Goal: Task Accomplishment & Management: Manage account settings

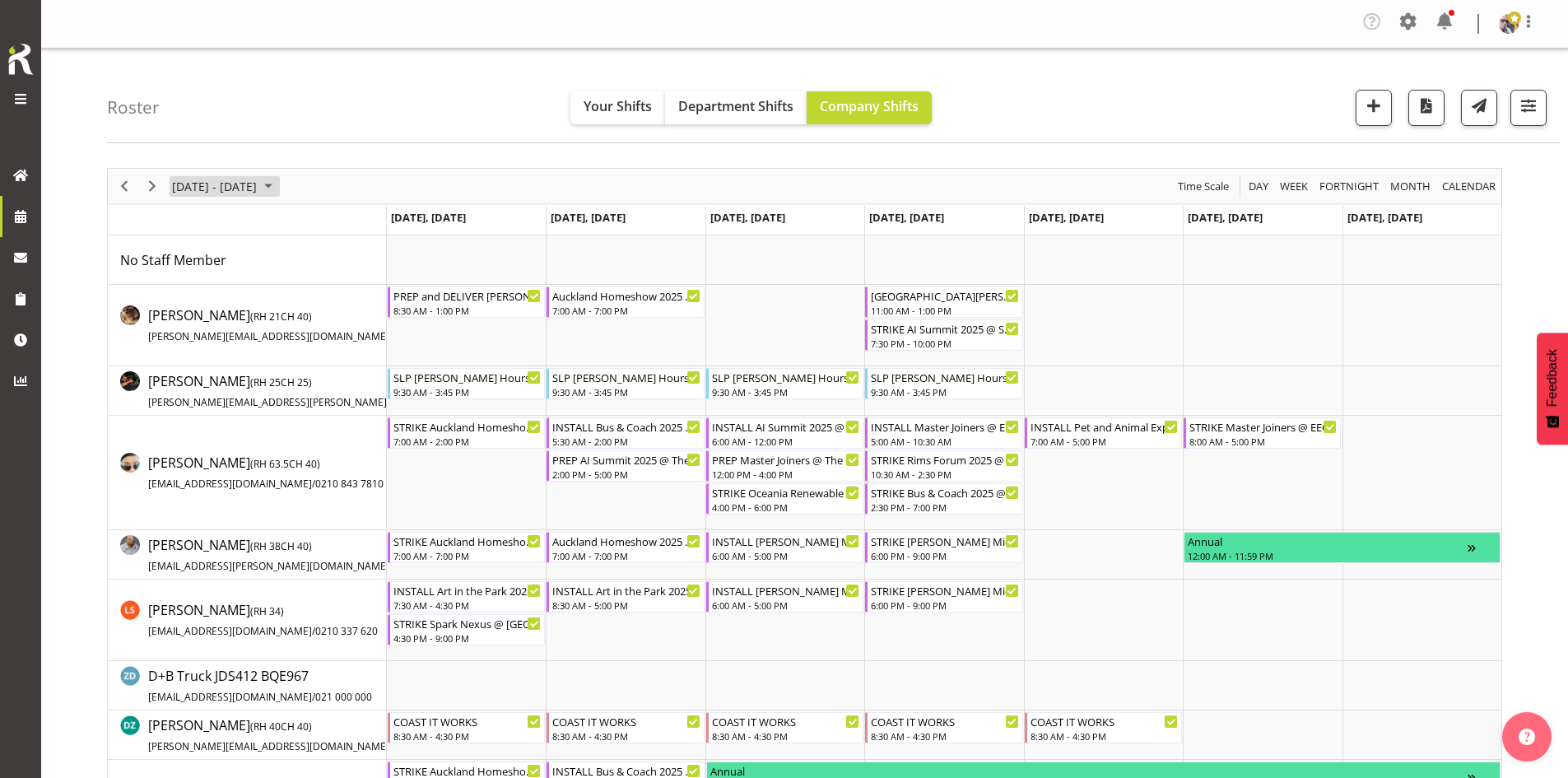
click at [254, 181] on span "[DATE] - [DATE]" at bounding box center [214, 186] width 88 height 20
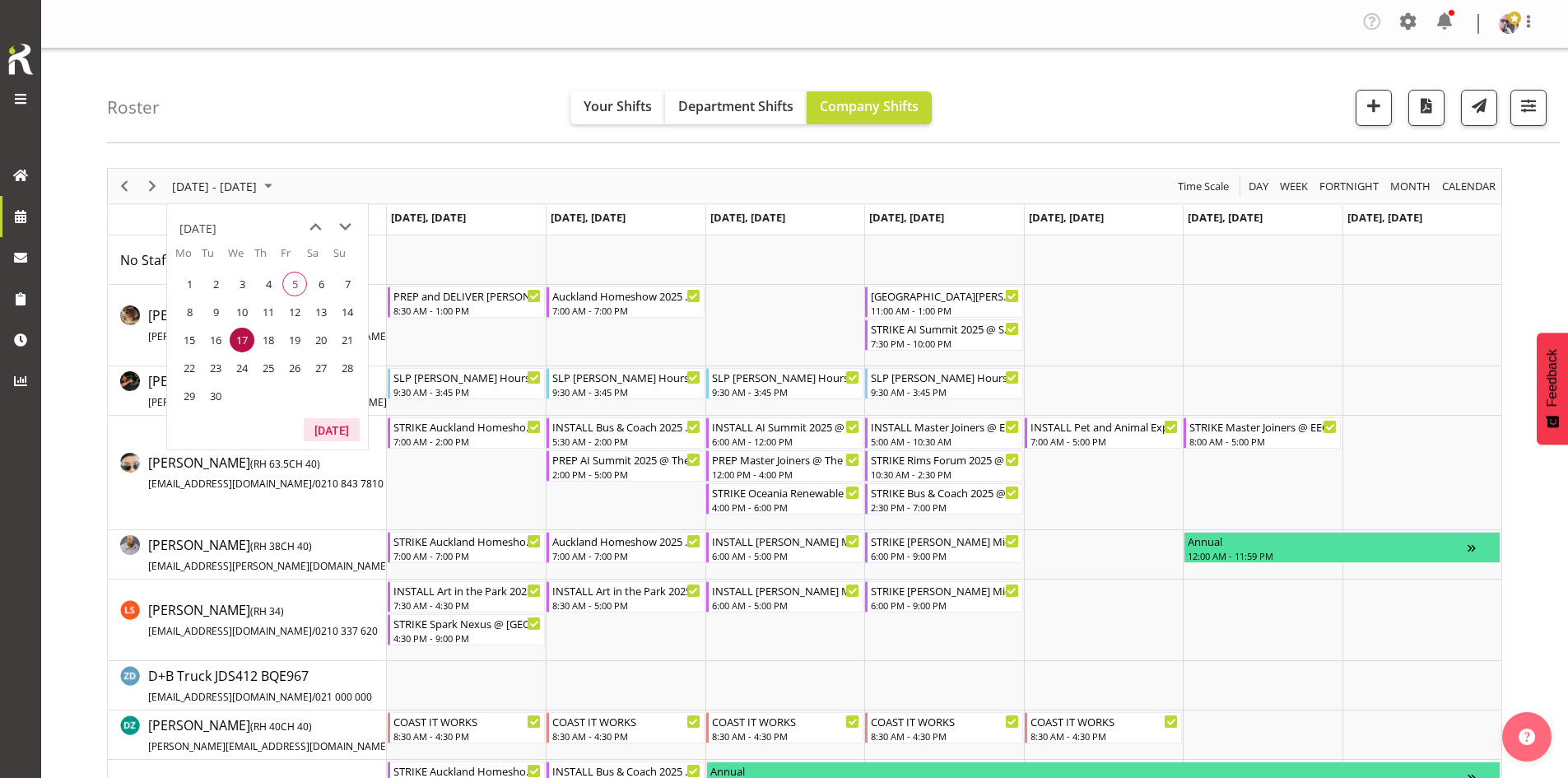
click at [323, 422] on button "[DATE]" at bounding box center [332, 430] width 56 height 23
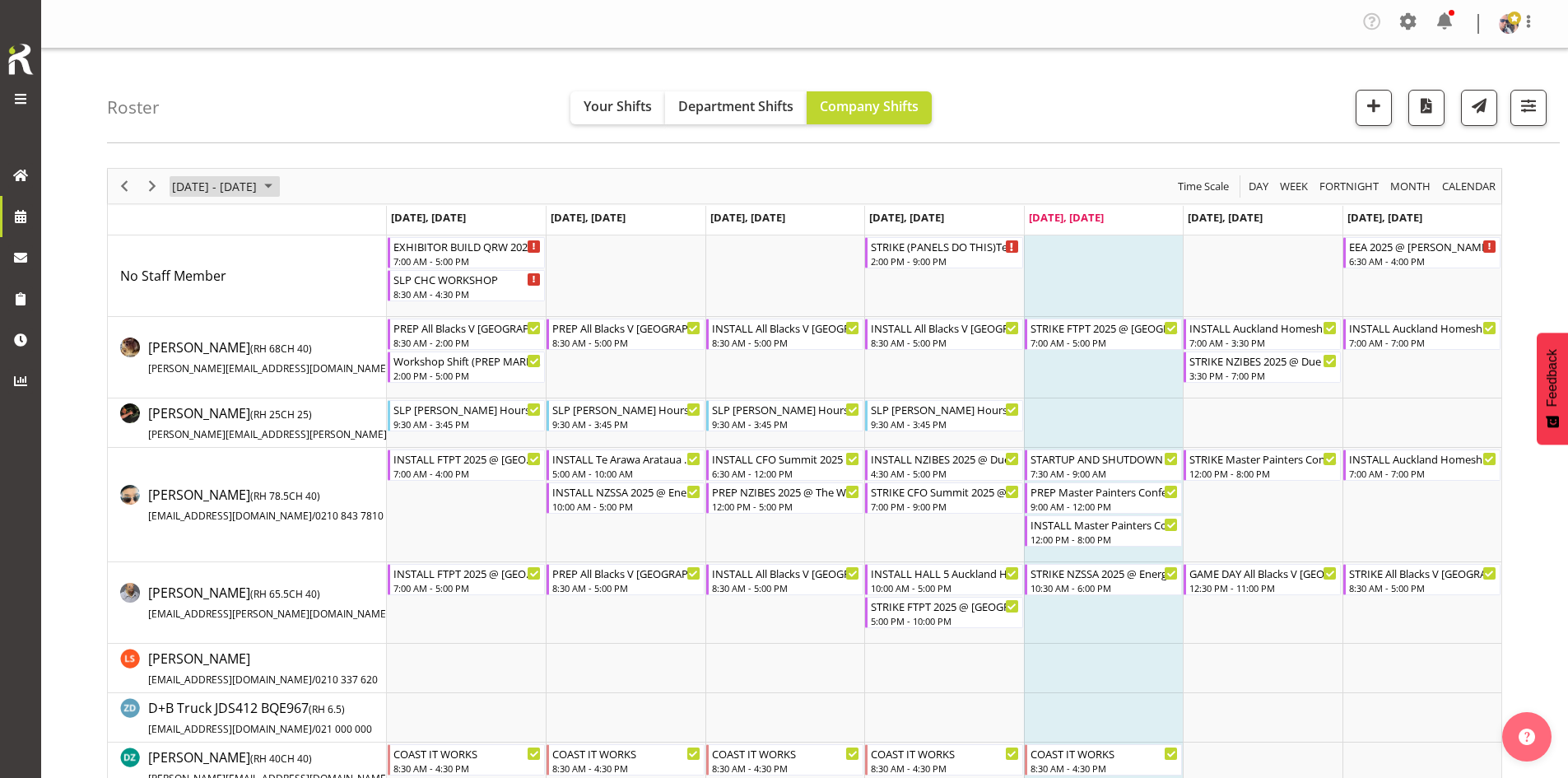
click at [278, 185] on span "September 01 - 07, 2025" at bounding box center [268, 186] width 19 height 20
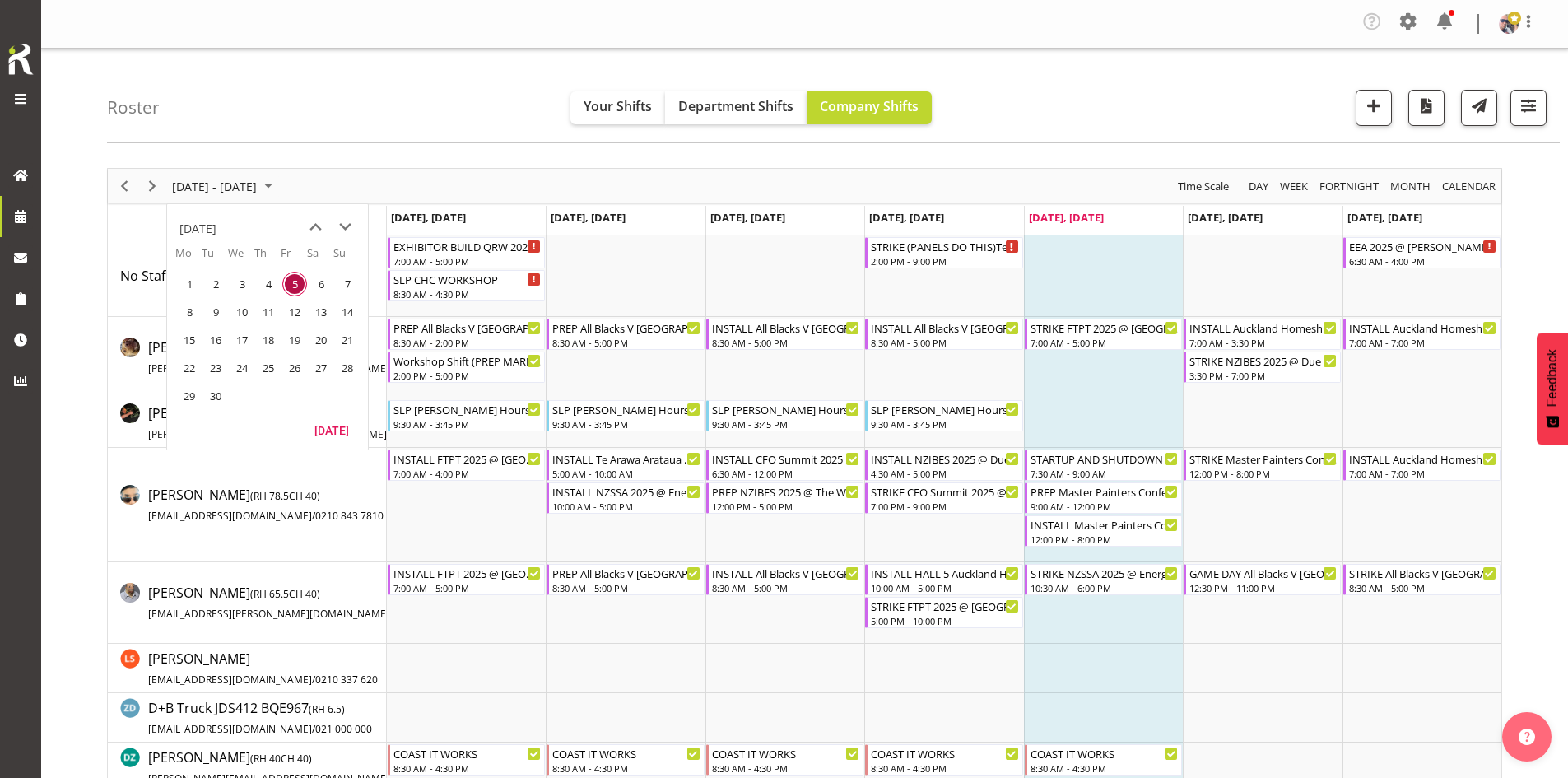
click at [358, 178] on div "[DATE] - [DATE] [DATE] Day Week Fortnight Month calendar Month Agenda Time Scale" at bounding box center [804, 186] width 1393 height 35
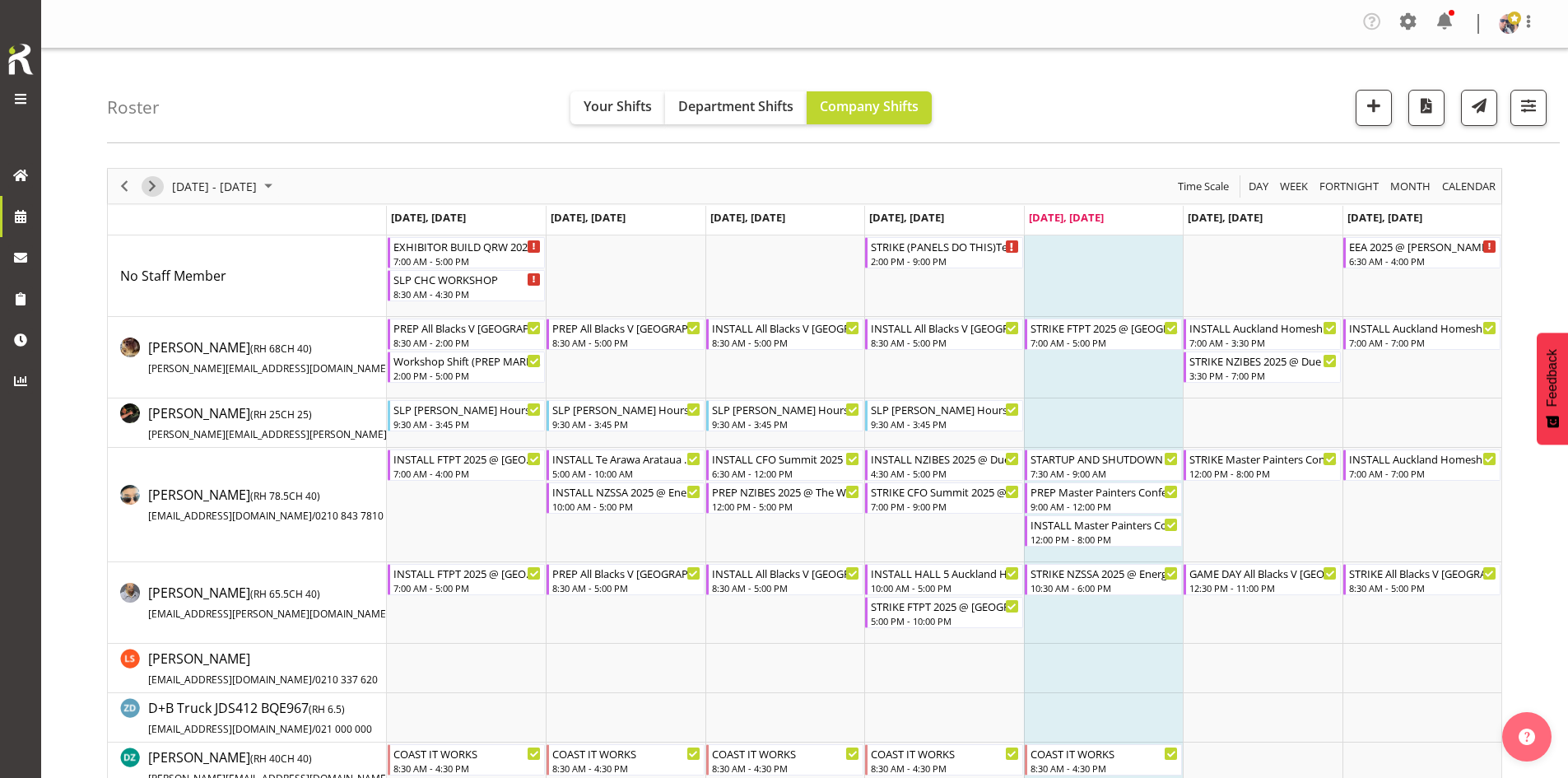
click at [154, 185] on span "Next" at bounding box center [152, 186] width 19 height 20
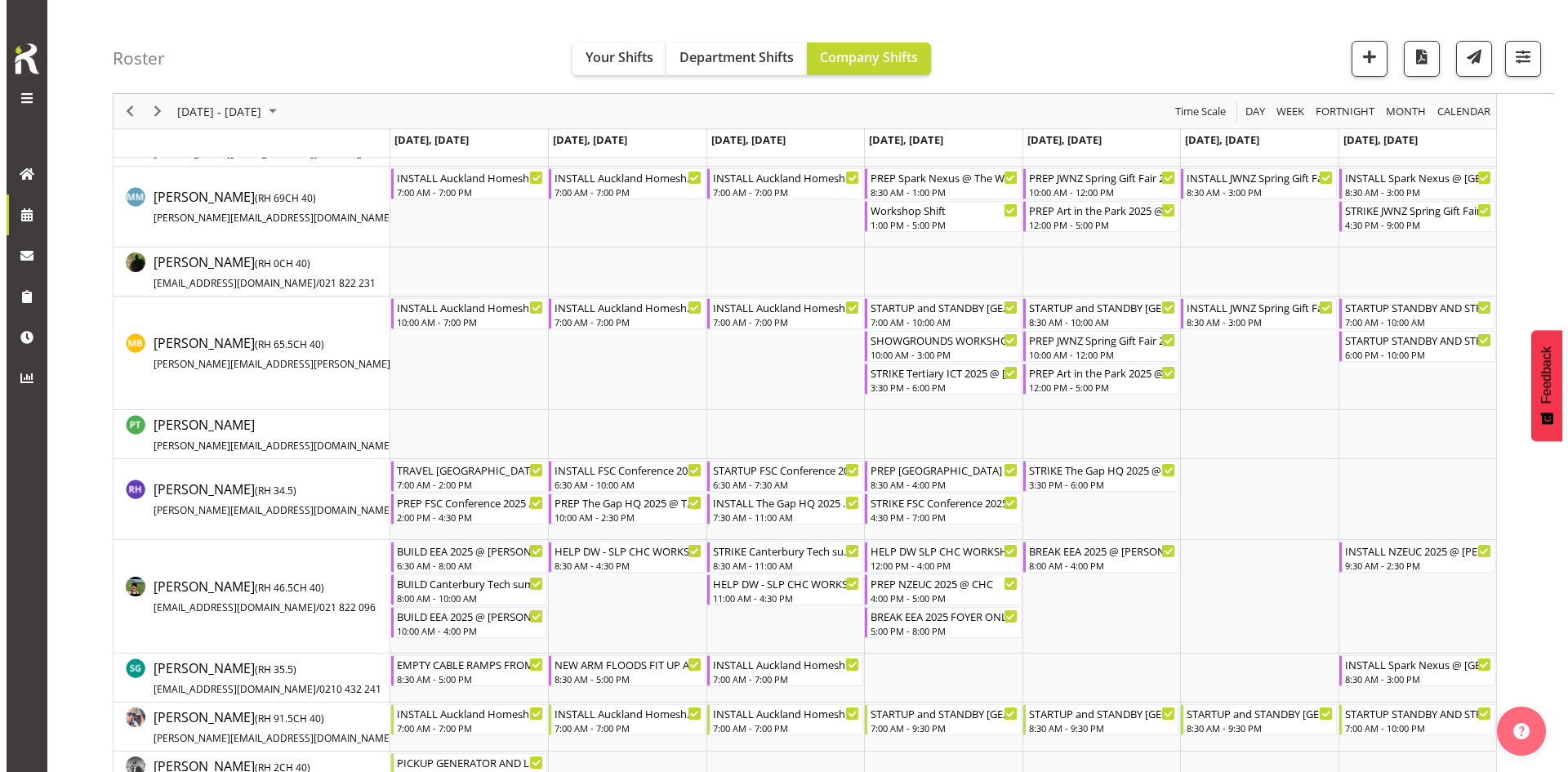
scroll to position [1388, 0]
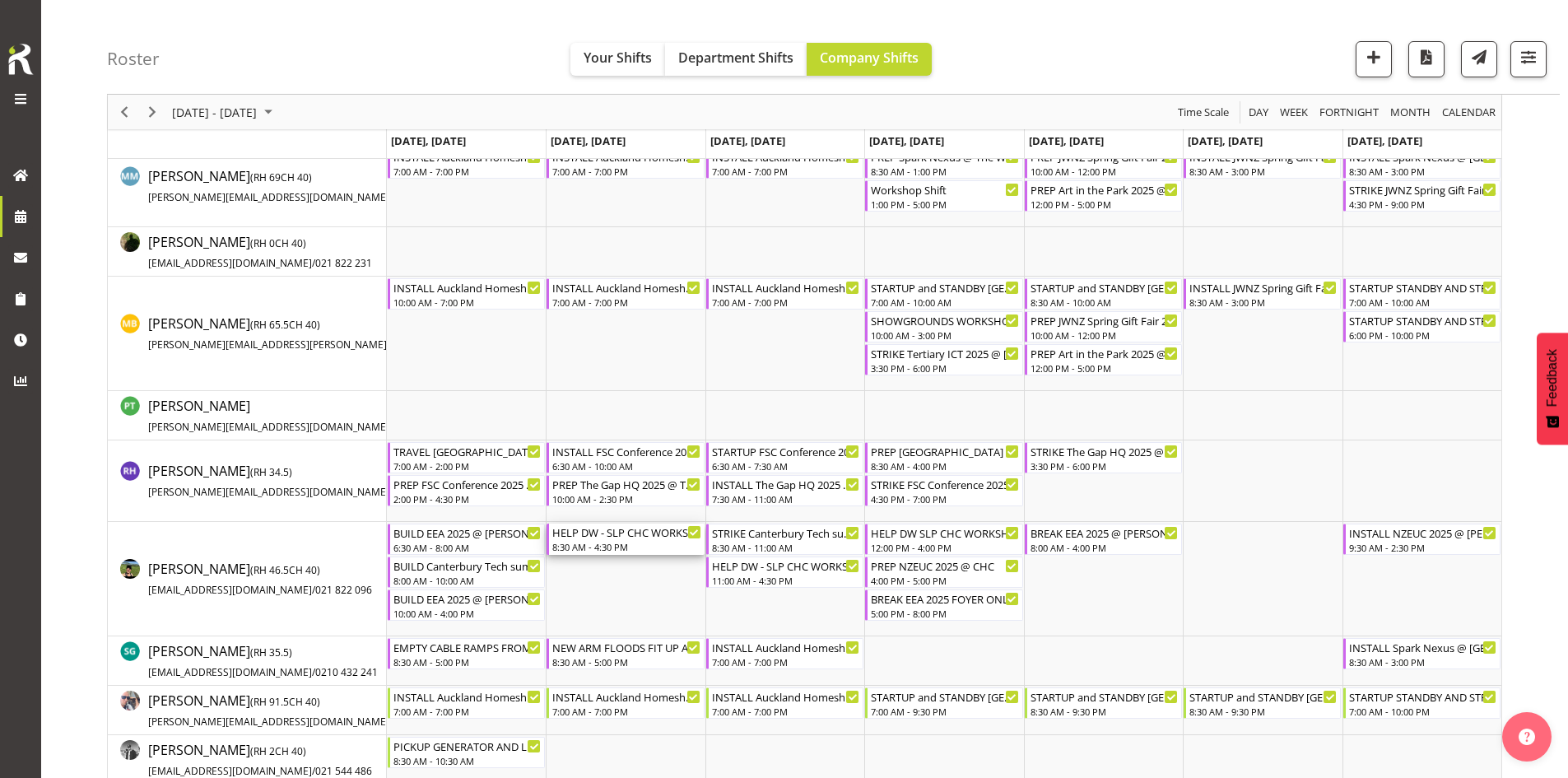
click at [589, 540] on div "HELP DW - SLP CHC WORKSHOP - ON CALL FOR EEA - 8:30 AM - 4:30 PM" at bounding box center [626, 539] width 148 height 31
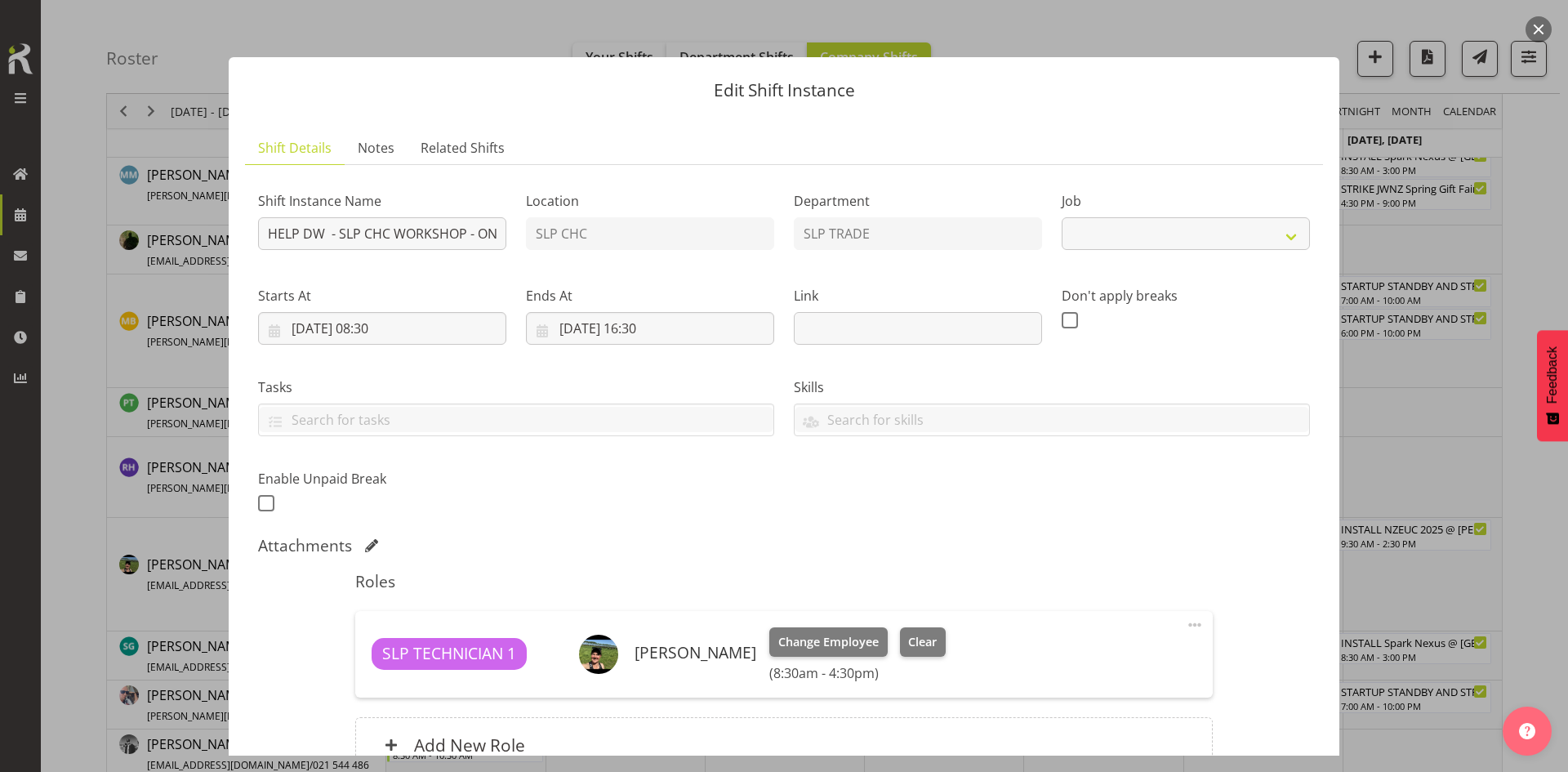
select select "45"
click at [1542, 31] on button "button" at bounding box center [1538, 29] width 26 height 26
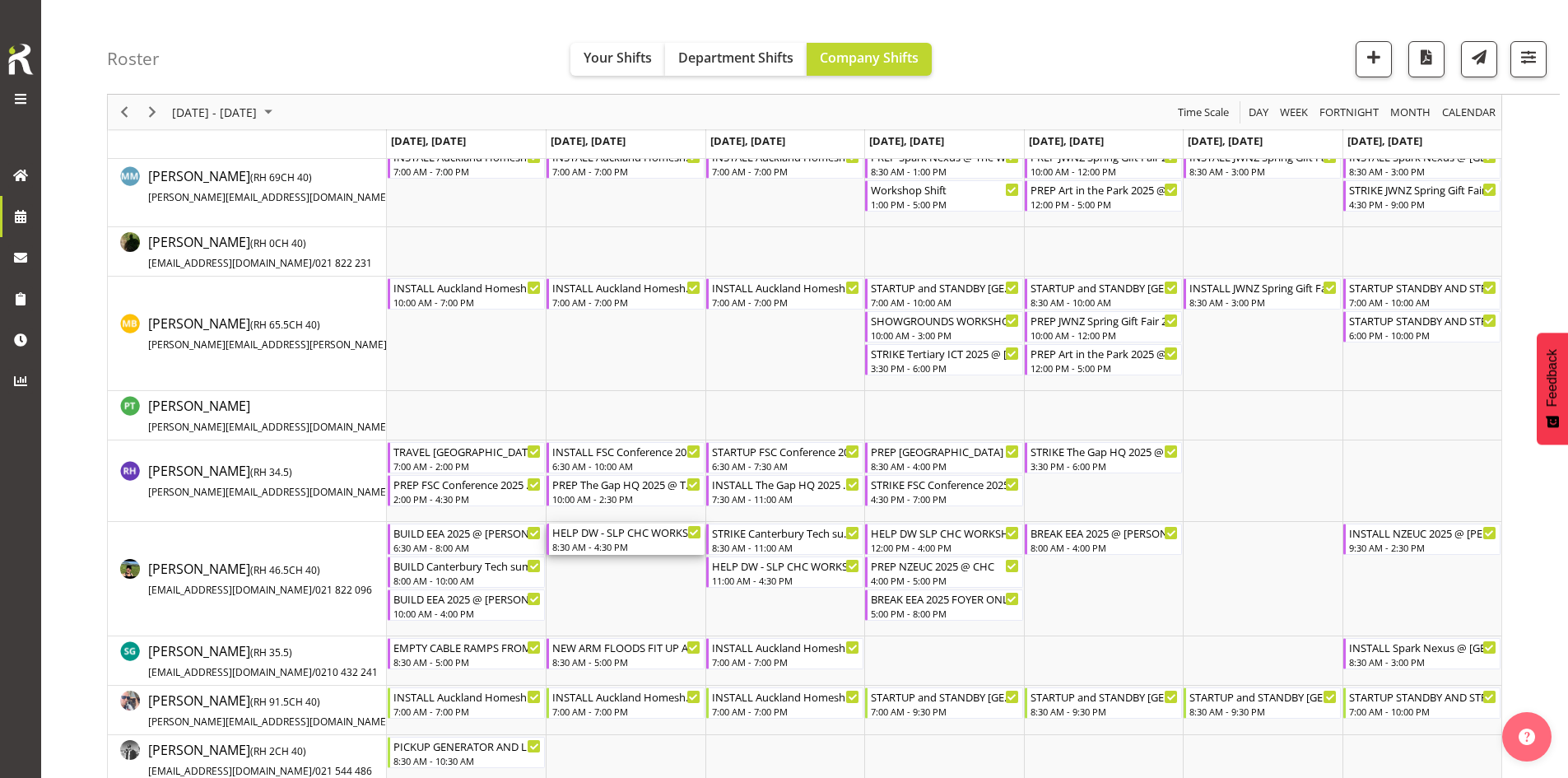
click at [599, 544] on div "8:30 AM - 4:30 PM" at bounding box center [626, 547] width 148 height 14
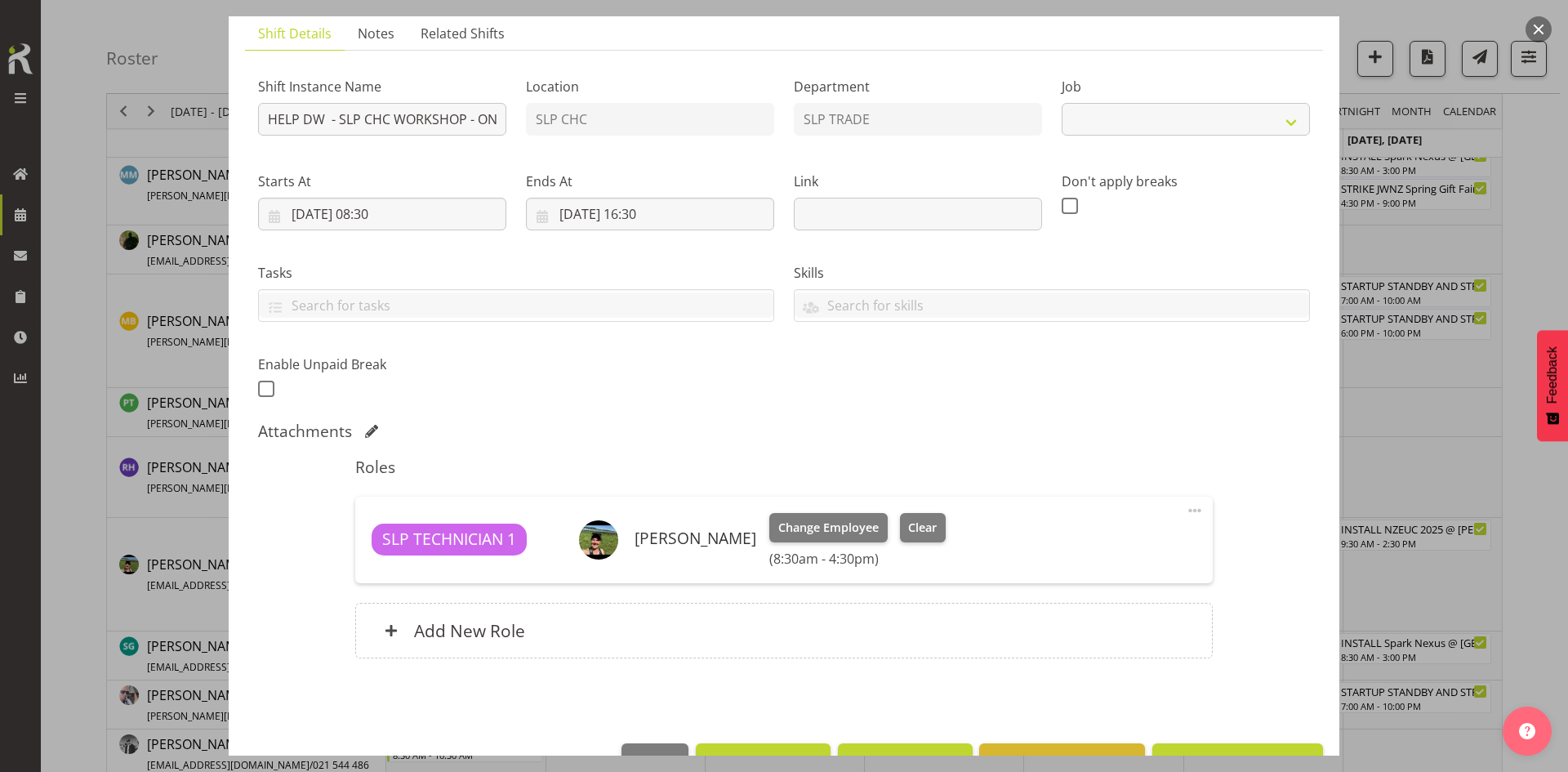
select select "45"
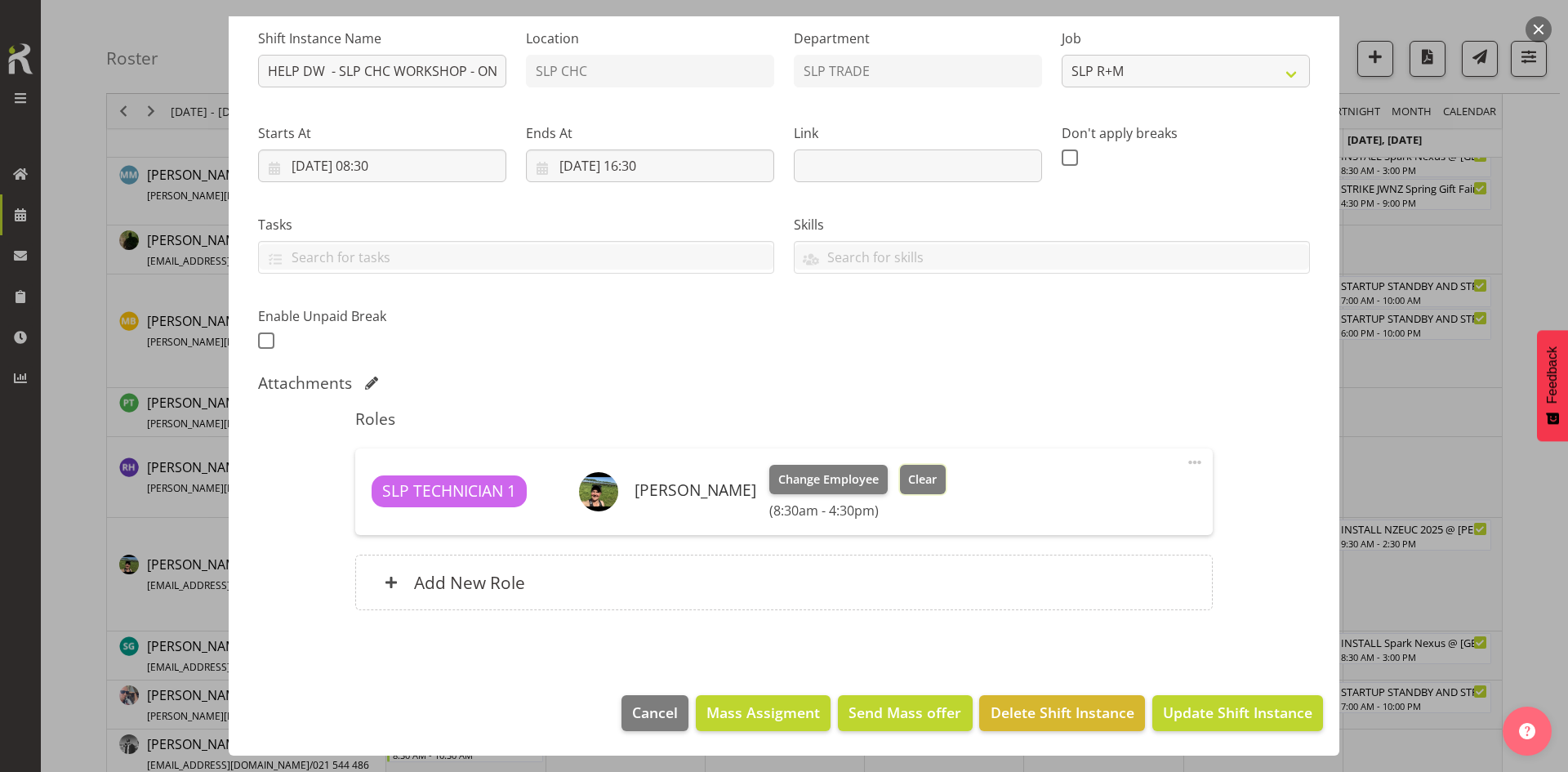
click at [921, 485] on span "Clear" at bounding box center [922, 479] width 29 height 18
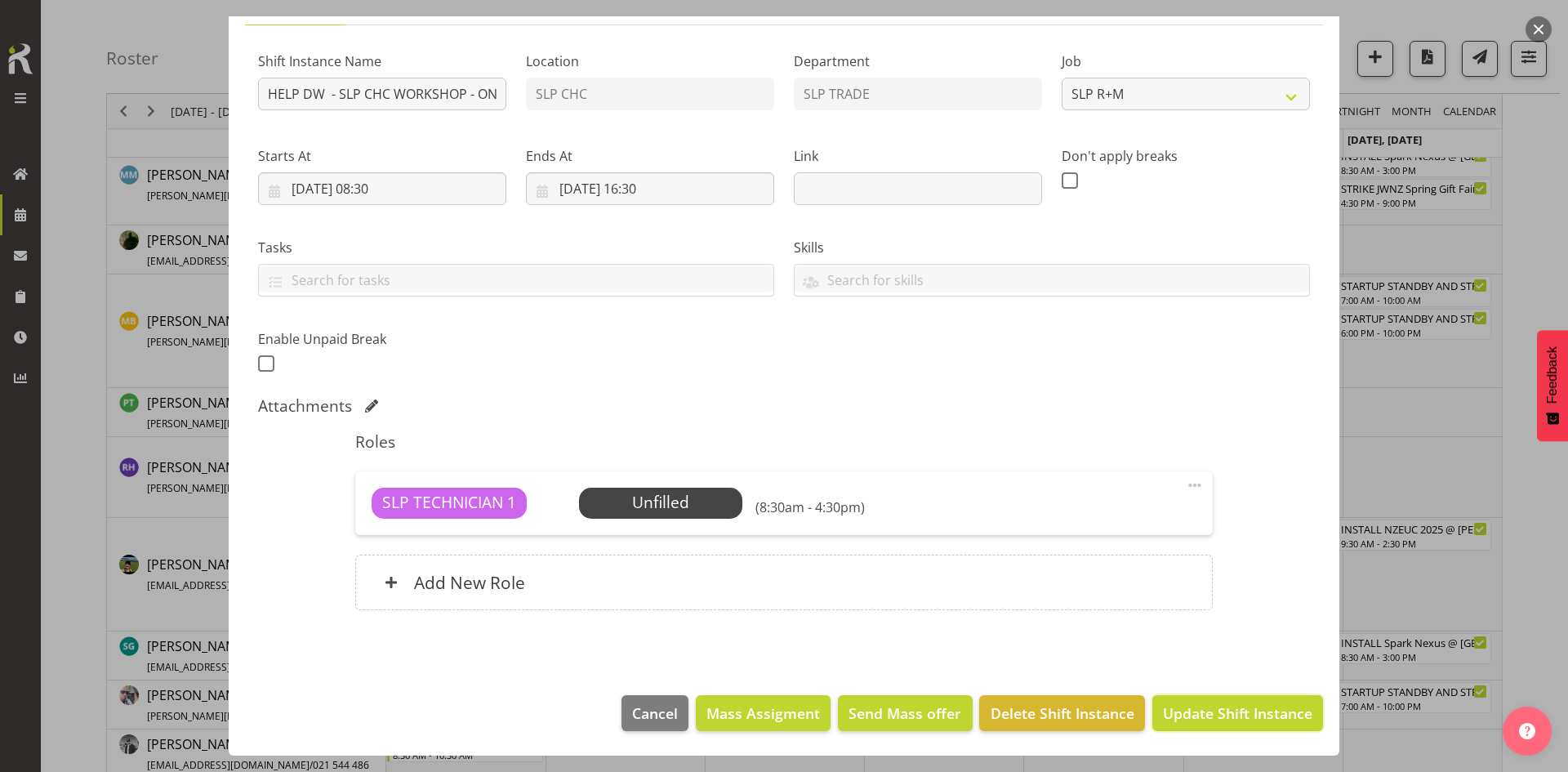
click at [1228, 725] on button "Update Shift Instance" at bounding box center [1237, 712] width 170 height 36
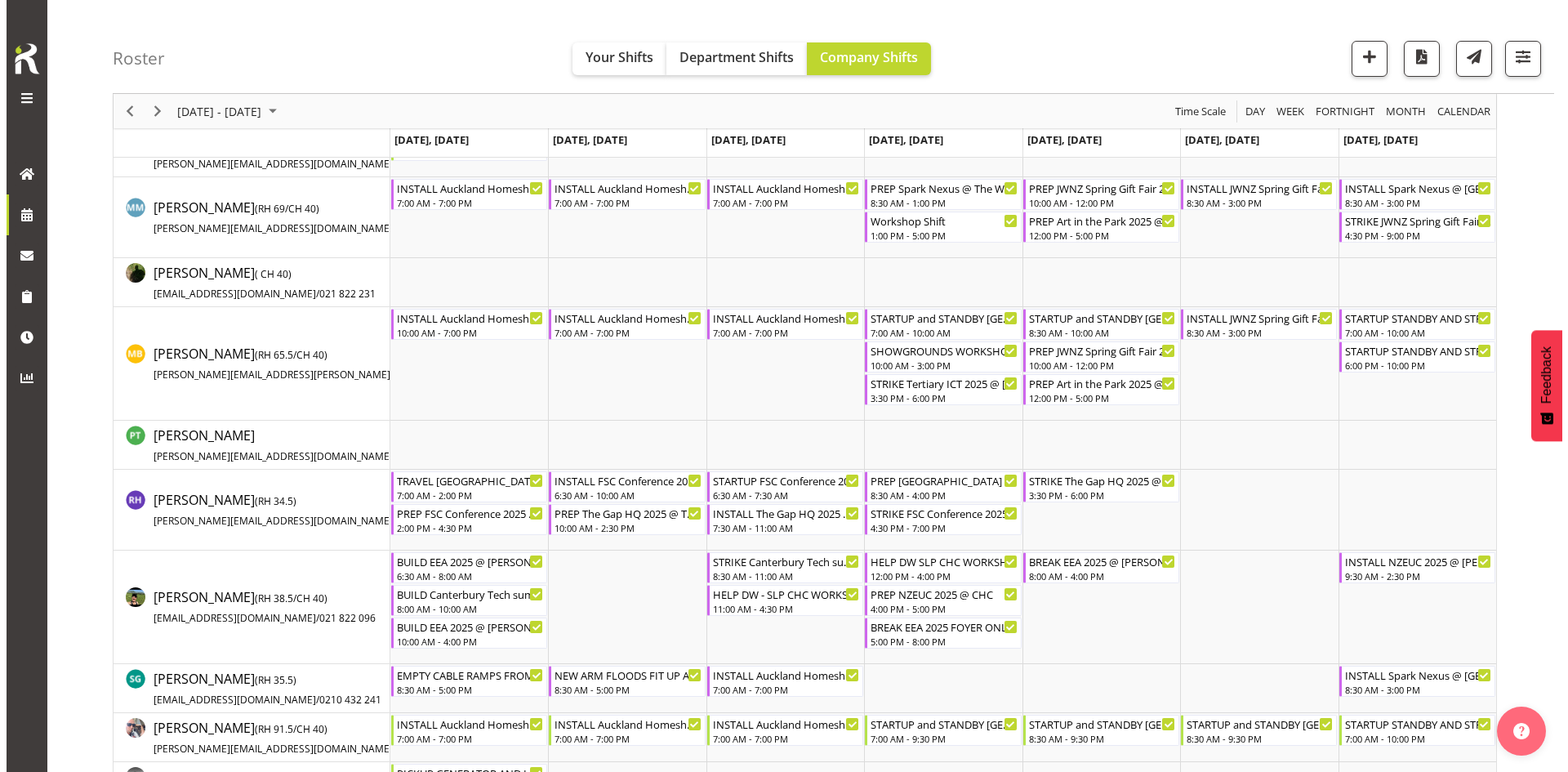
scroll to position [0, 0]
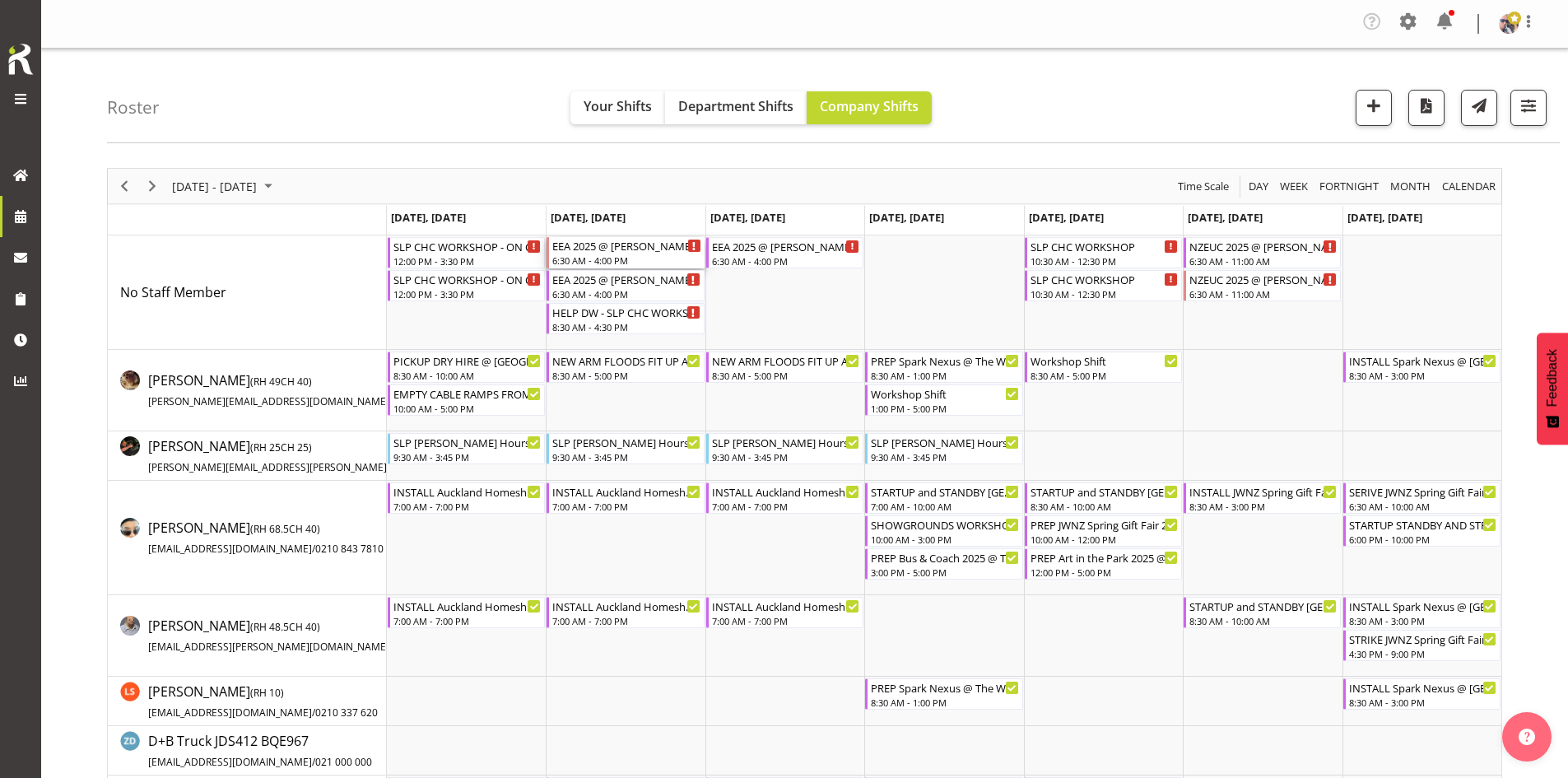
click at [598, 245] on div "EEA 2025 @ [PERSON_NAME] On Site @ 0700" at bounding box center [626, 244] width 148 height 16
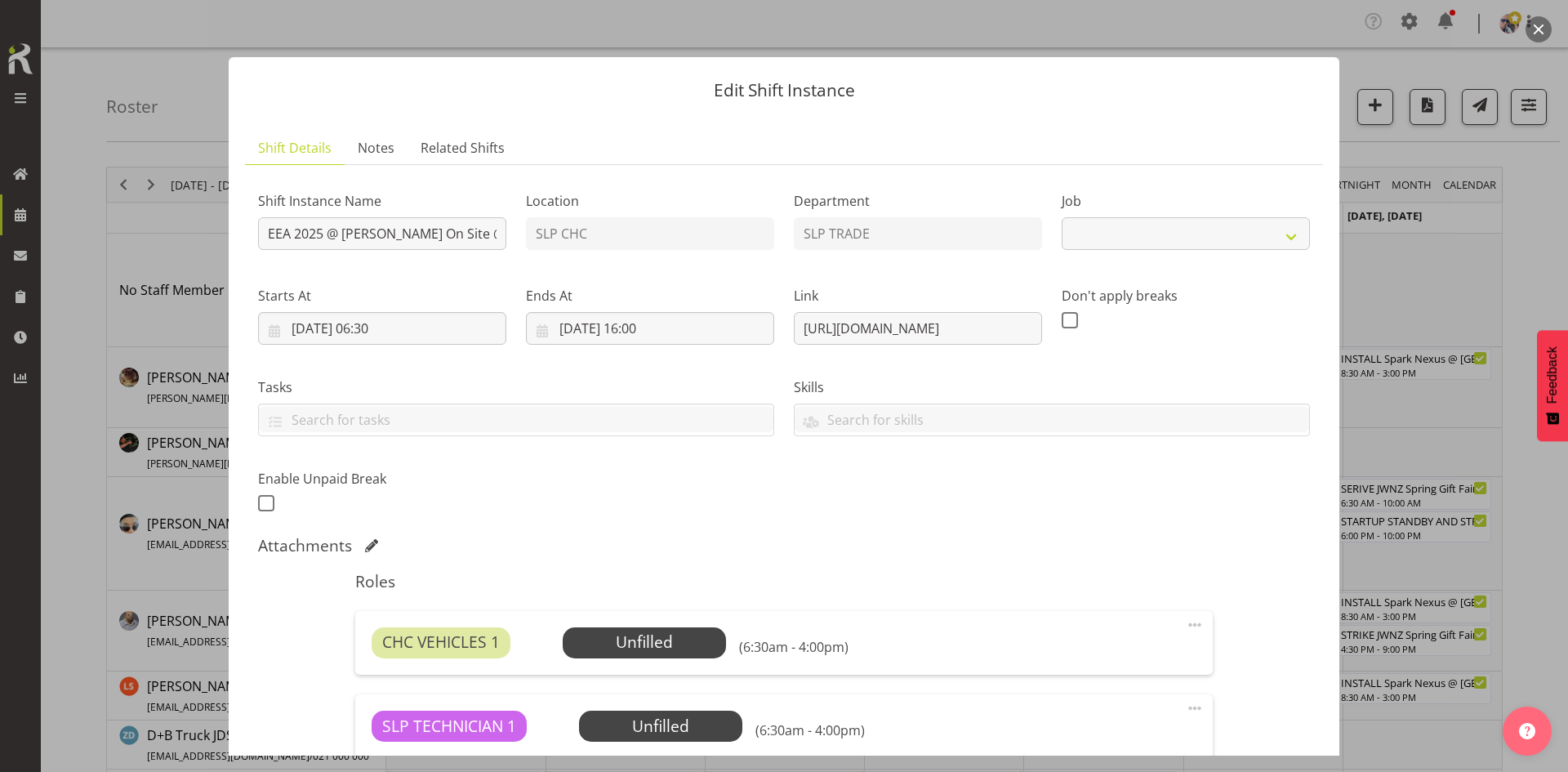
select select "10510"
click at [271, 227] on input "EEA 2025 @ [PERSON_NAME] On Site @ 0700" at bounding box center [382, 234] width 248 height 33
click at [379, 232] on input "SERVISE EEA 2025 @ [PERSON_NAME] On Site @ 0700" at bounding box center [382, 234] width 248 height 33
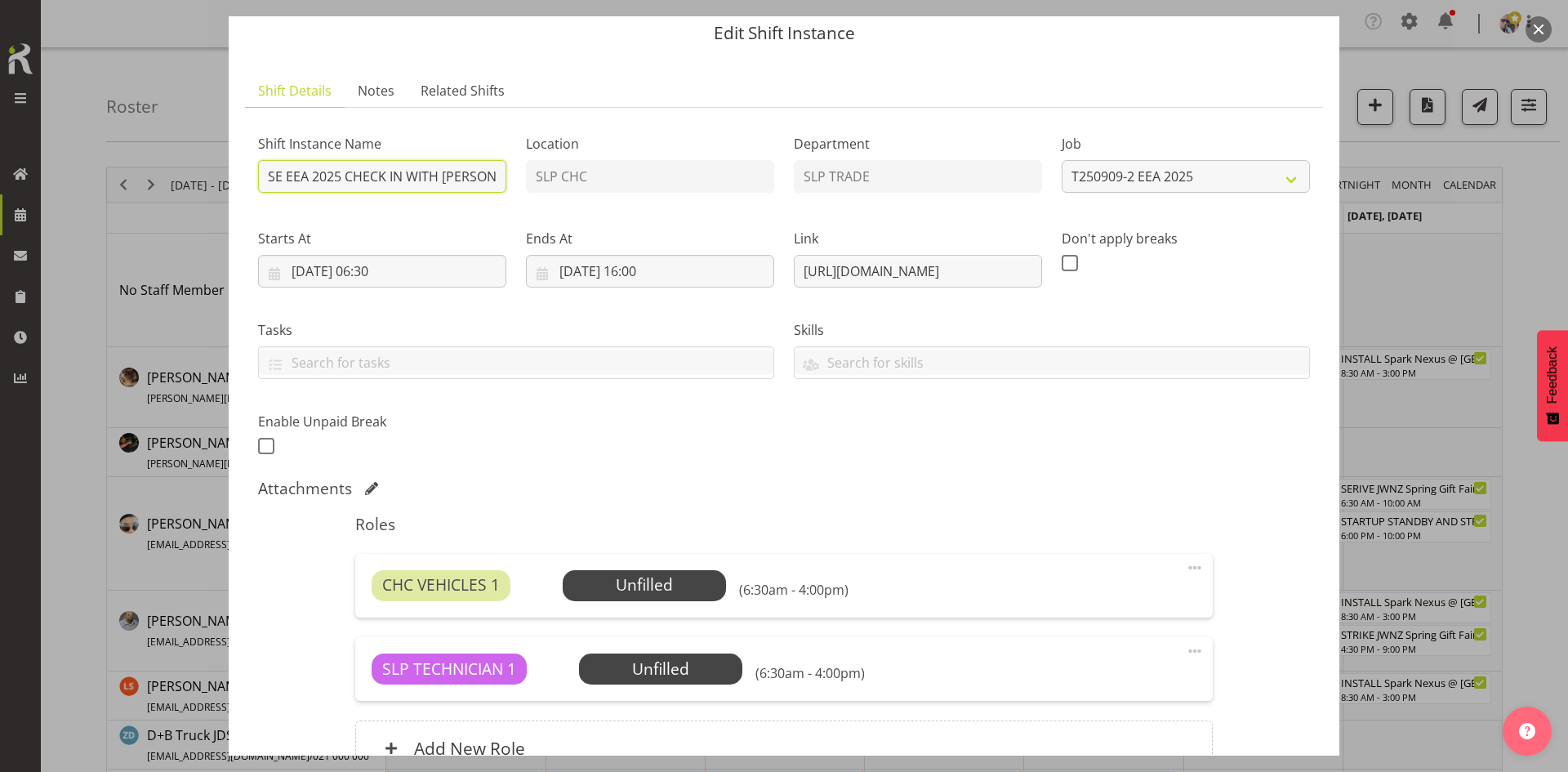
scroll to position [82, 0]
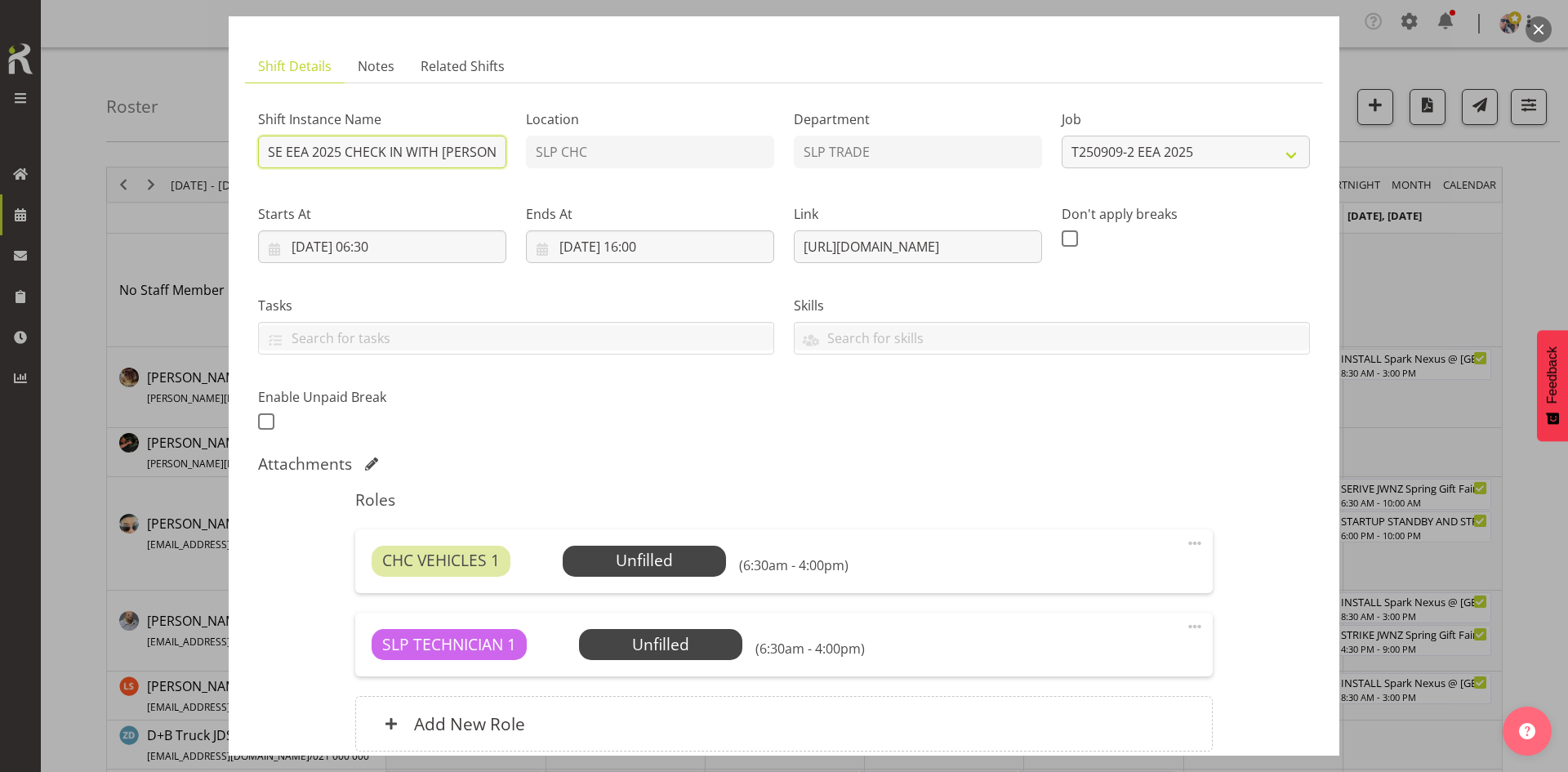
type input "SERVISE EEA 2025 CHECK IN WITH [PERSON_NAME] @ [PERSON_NAME] On Site @ 0700"
click at [407, 260] on input "[DATE] 06:30" at bounding box center [382, 246] width 248 height 33
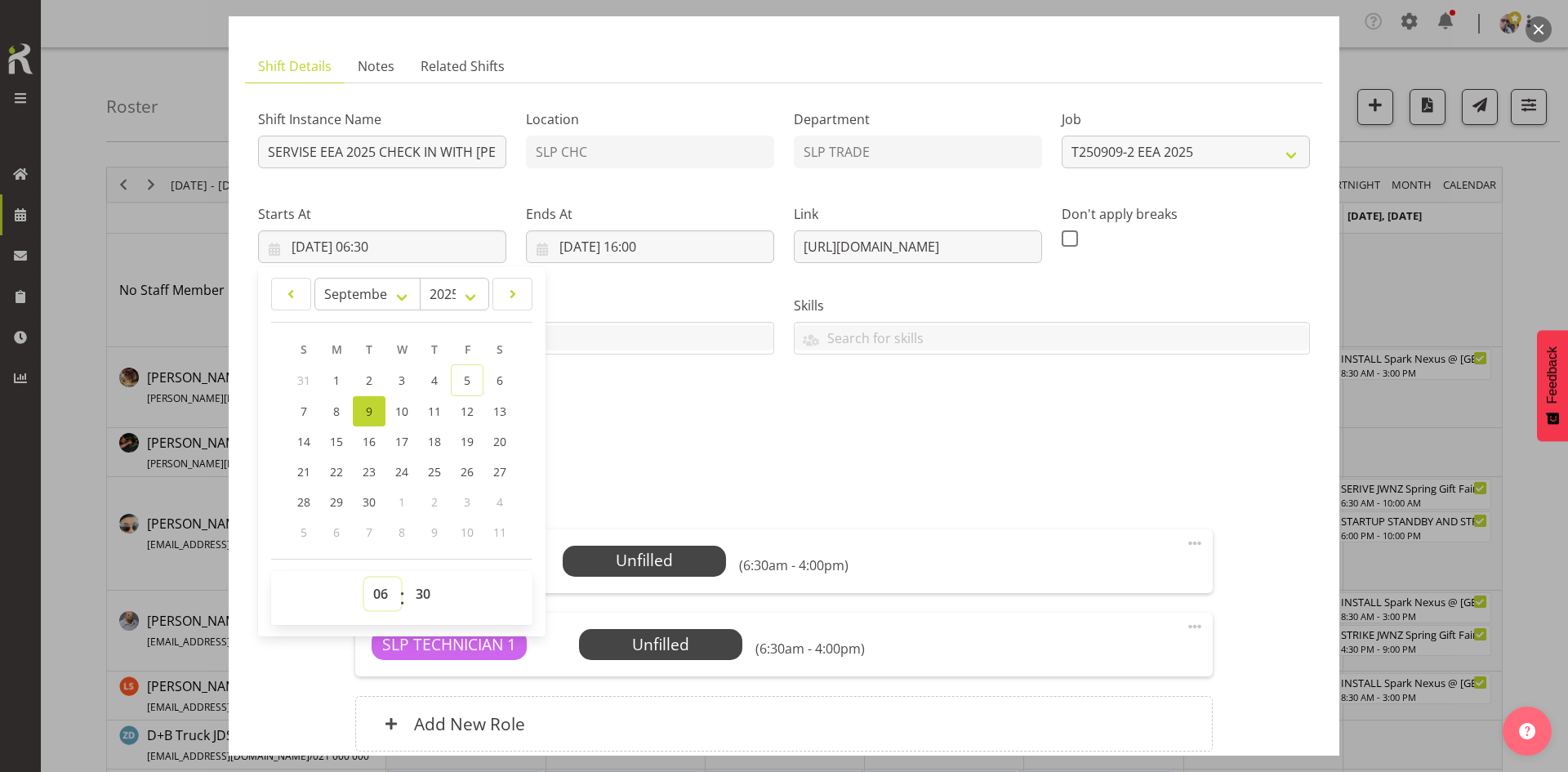
click at [378, 602] on select "00 01 02 03 04 05 06 07 08 09 10 11 12 13 14 15 16 17 18 19 20 21 22 23" at bounding box center [382, 594] width 37 height 33
select select "8"
click at [364, 578] on select "00 01 02 03 04 05 06 07 08 09 10 11 12 13 14 15 16 17 18 19 20 21 22 23" at bounding box center [382, 594] width 37 height 33
type input "[DATE] 08:30"
click at [420, 597] on select "00 01 02 03 04 05 06 07 08 09 10 11 12 13 14 15 16 17 18 19 20 21 22 23 24 25 2…" at bounding box center [424, 594] width 37 height 33
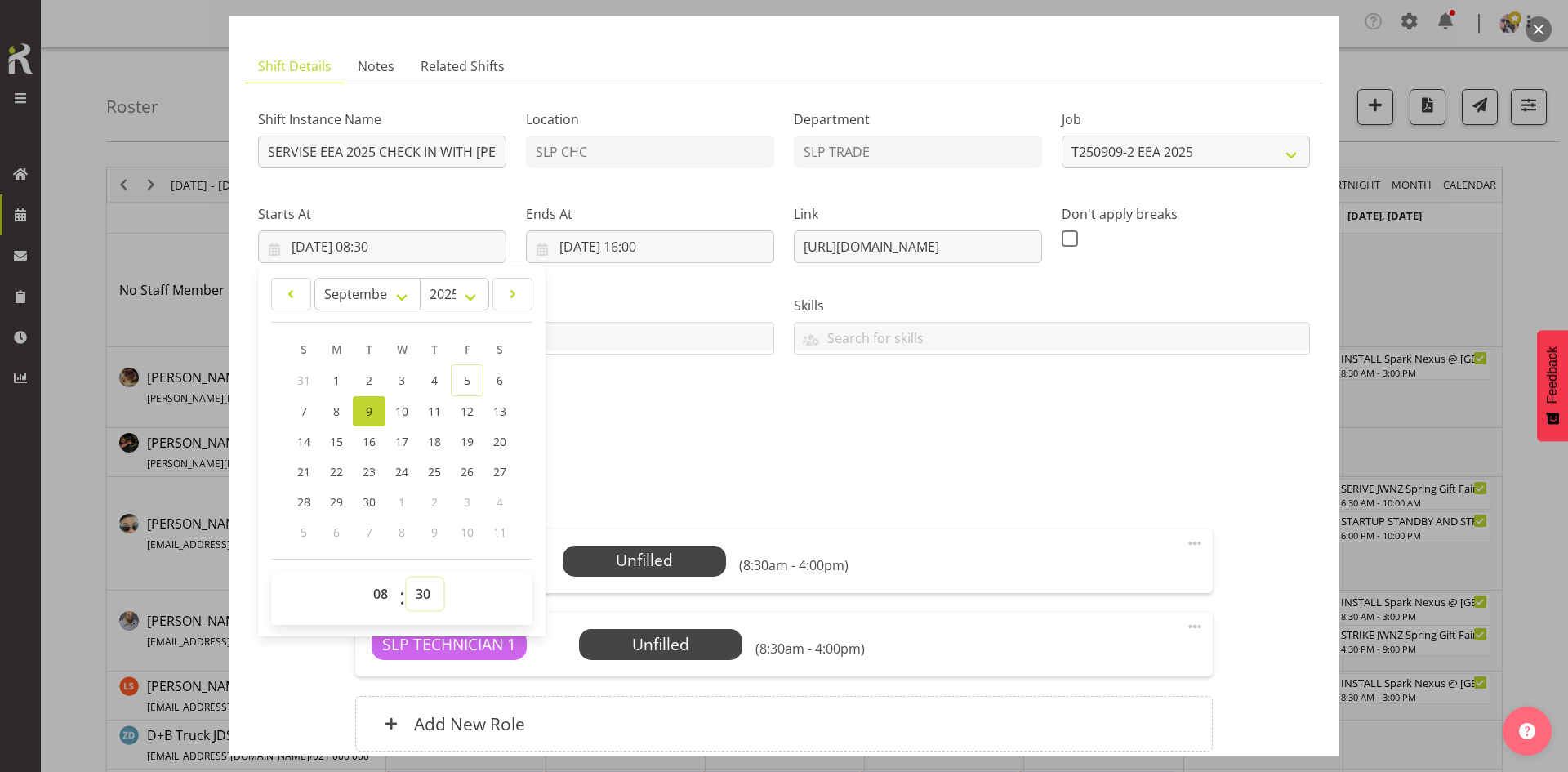
select select "0"
click at [406, 578] on select "00 01 02 03 04 05 06 07 08 09 10 11 12 13 14 15 16 17 18 19 20 21 22 23 24 25 2…" at bounding box center [424, 594] width 37 height 33
type input "[DATE] 08:00"
click at [724, 428] on div "Shift Instance Name SERVISE EEA 2025 CHECK IN WITH NICOLA @ [PERSON_NAME] On Si…" at bounding box center [784, 266] width 1071 height 358
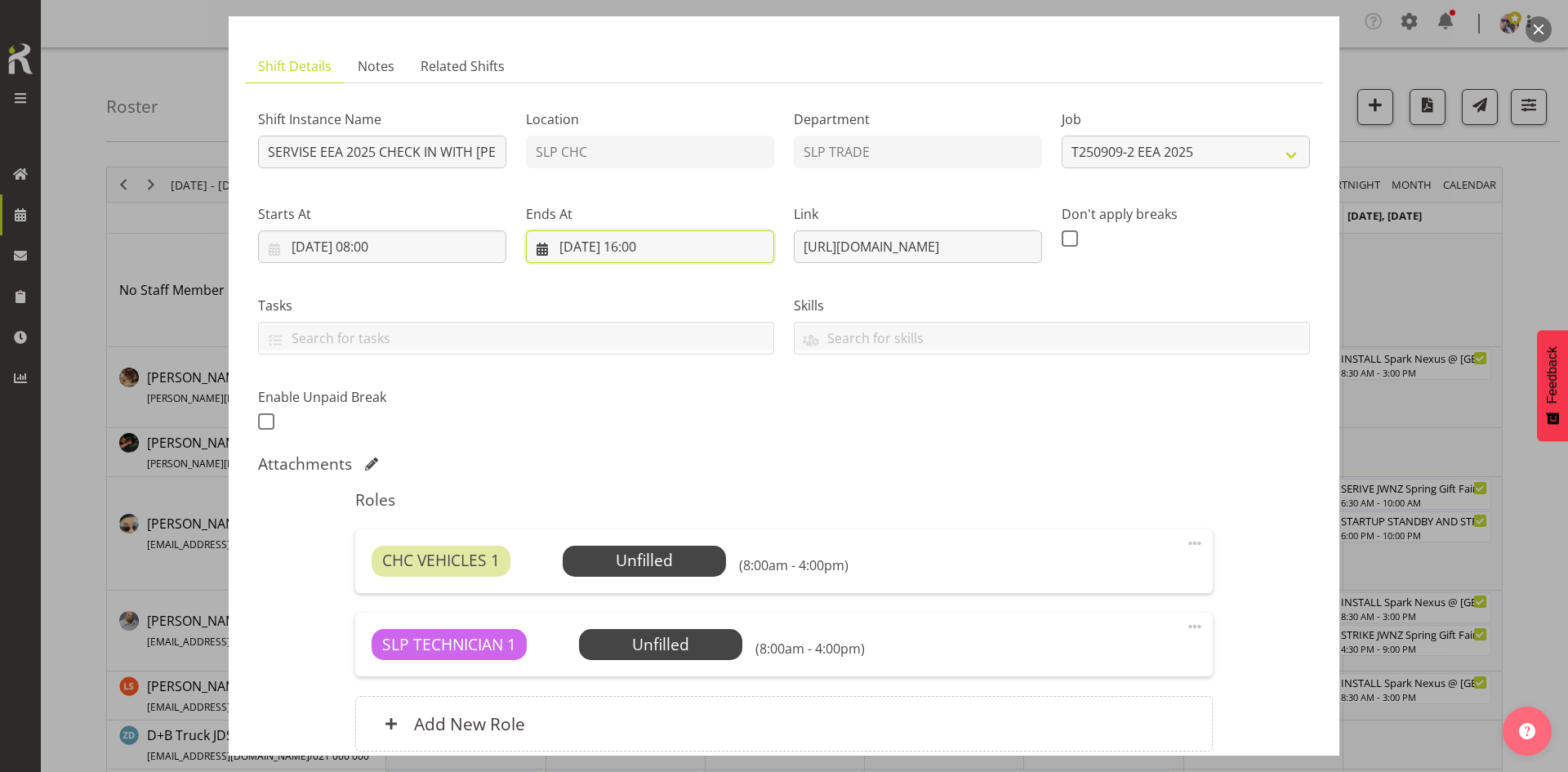
click at [639, 234] on input "[DATE] 16:00" at bounding box center [650, 246] width 248 height 33
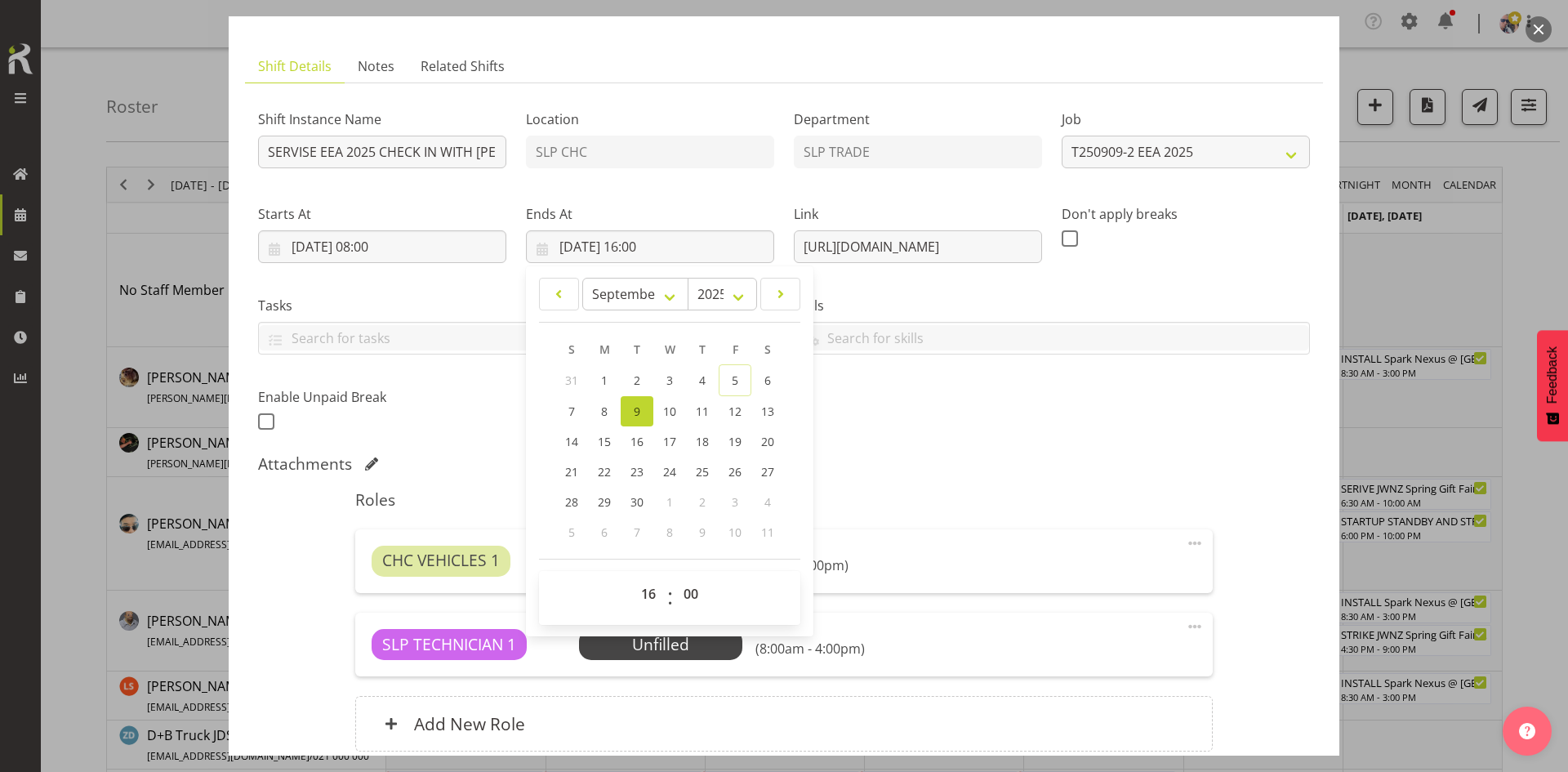
click at [917, 384] on div "Shift Instance Name SERVISE EEA 2025 CHECK IN WITH NICOLA @ [PERSON_NAME] On Si…" at bounding box center [784, 266] width 1071 height 358
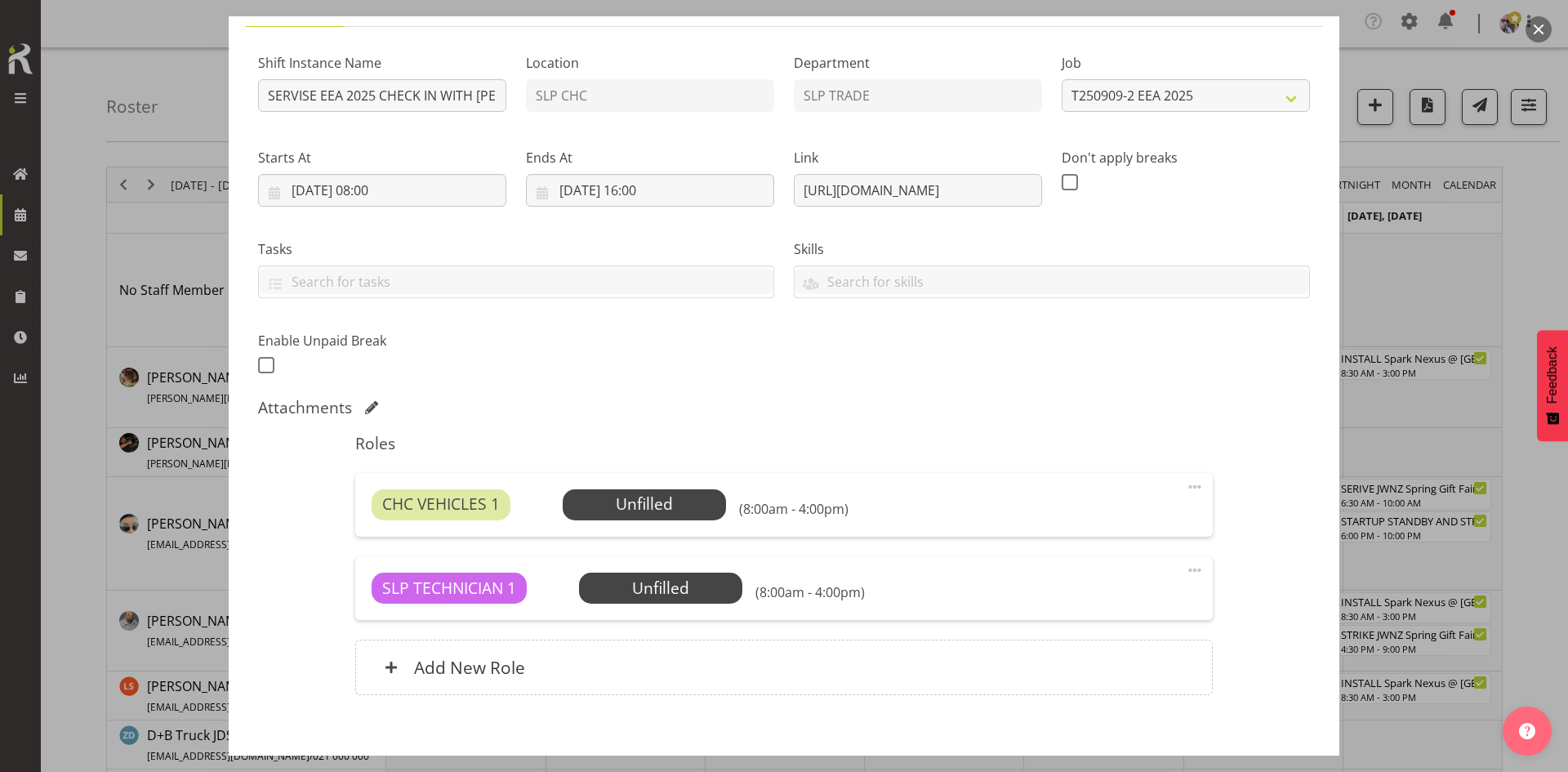
scroll to position [223, 0]
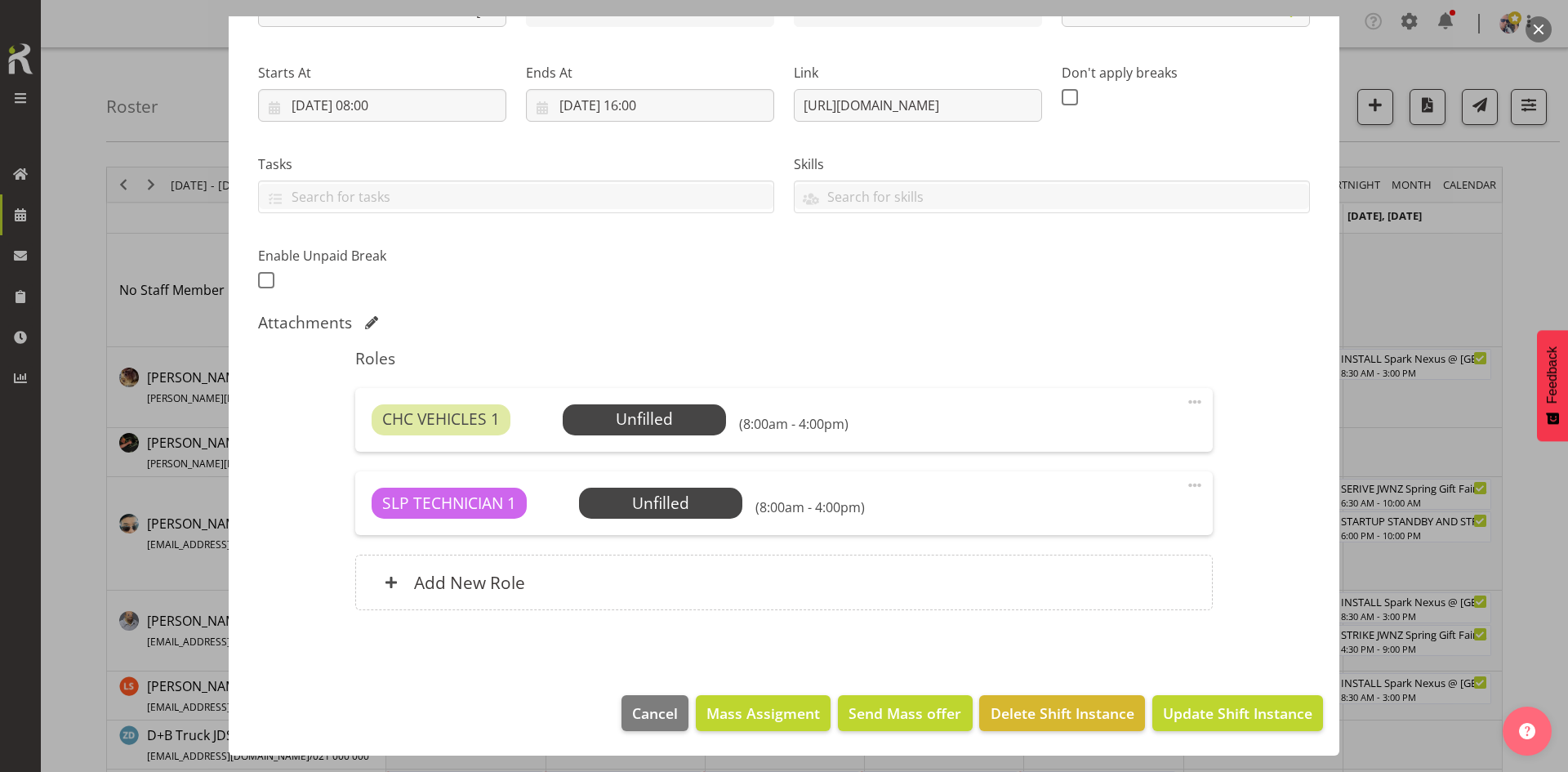
click at [1188, 406] on span at bounding box center [1195, 401] width 19 height 19
drag, startPoint x: 1067, startPoint y: 503, endPoint x: 796, endPoint y: 495, distance: 271.1
click at [1065, 502] on link "Delete" at bounding box center [1125, 500] width 157 height 30
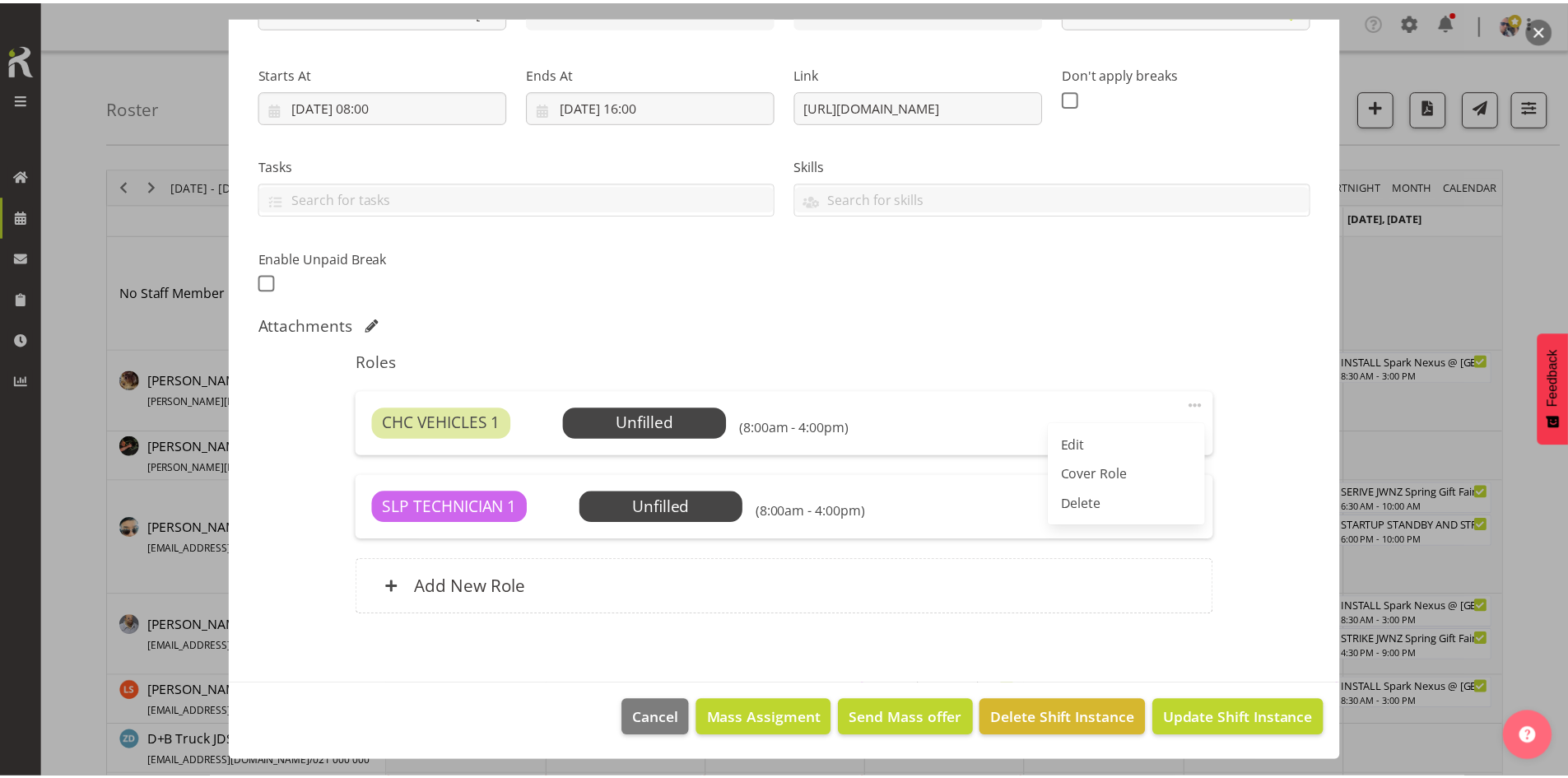
scroll to position [141, 0]
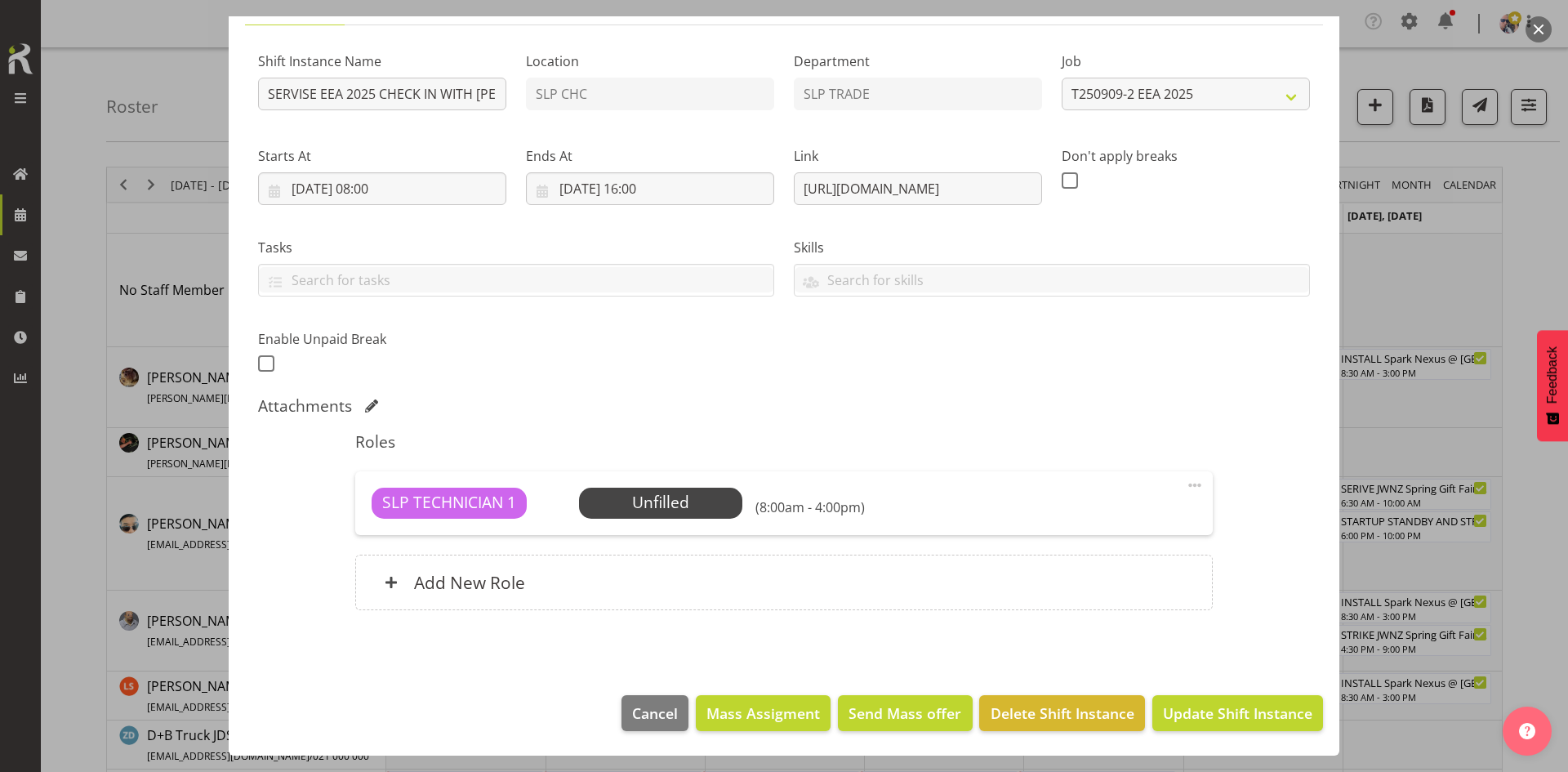
click at [0, 0] on span "Select Employee" at bounding box center [0, 0] width 0 height 0
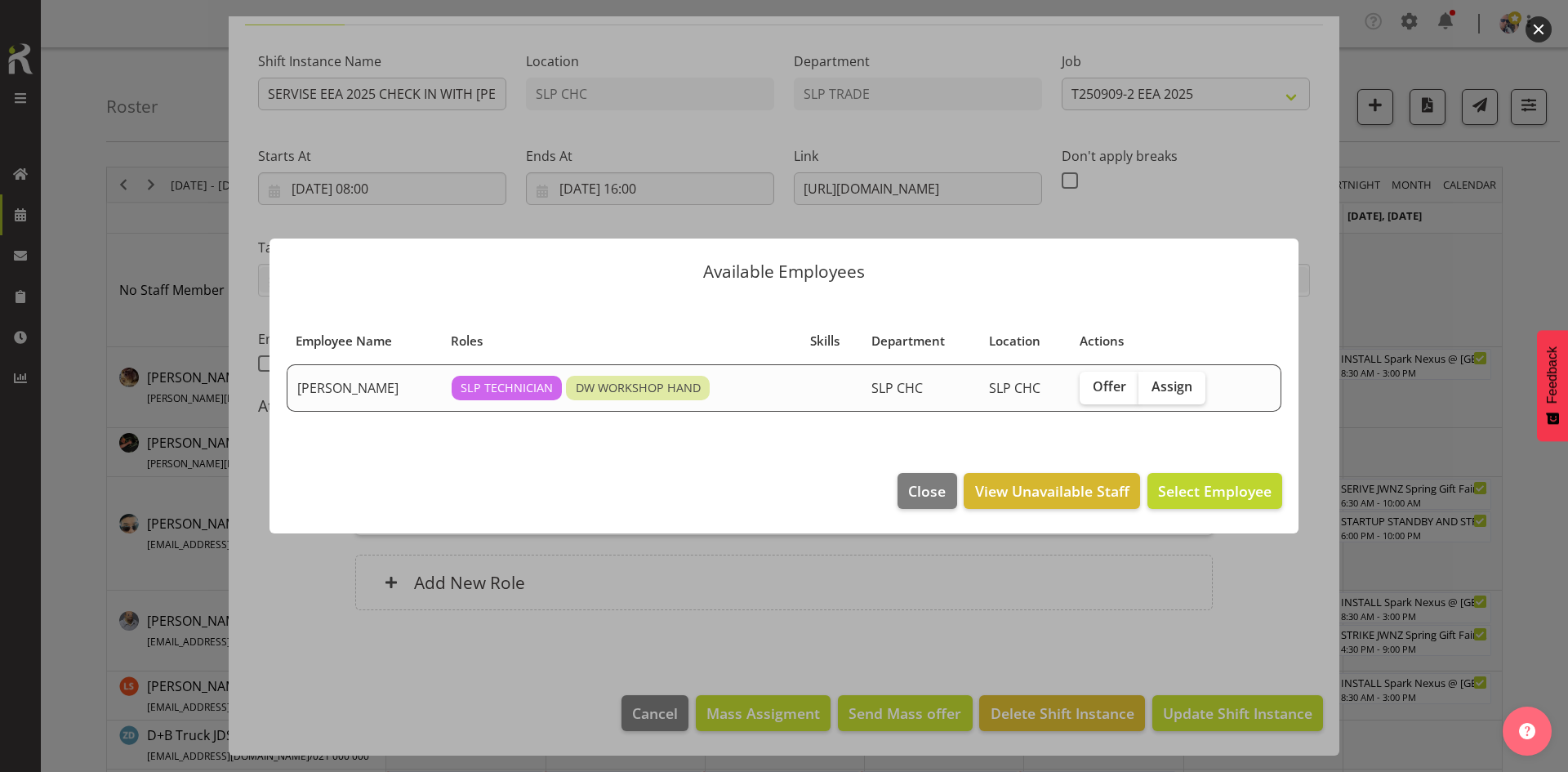
click at [1182, 384] on span "Assign" at bounding box center [1171, 386] width 40 height 16
click at [1149, 384] on input "Assign" at bounding box center [1144, 386] width 11 height 11
checkbox input "true"
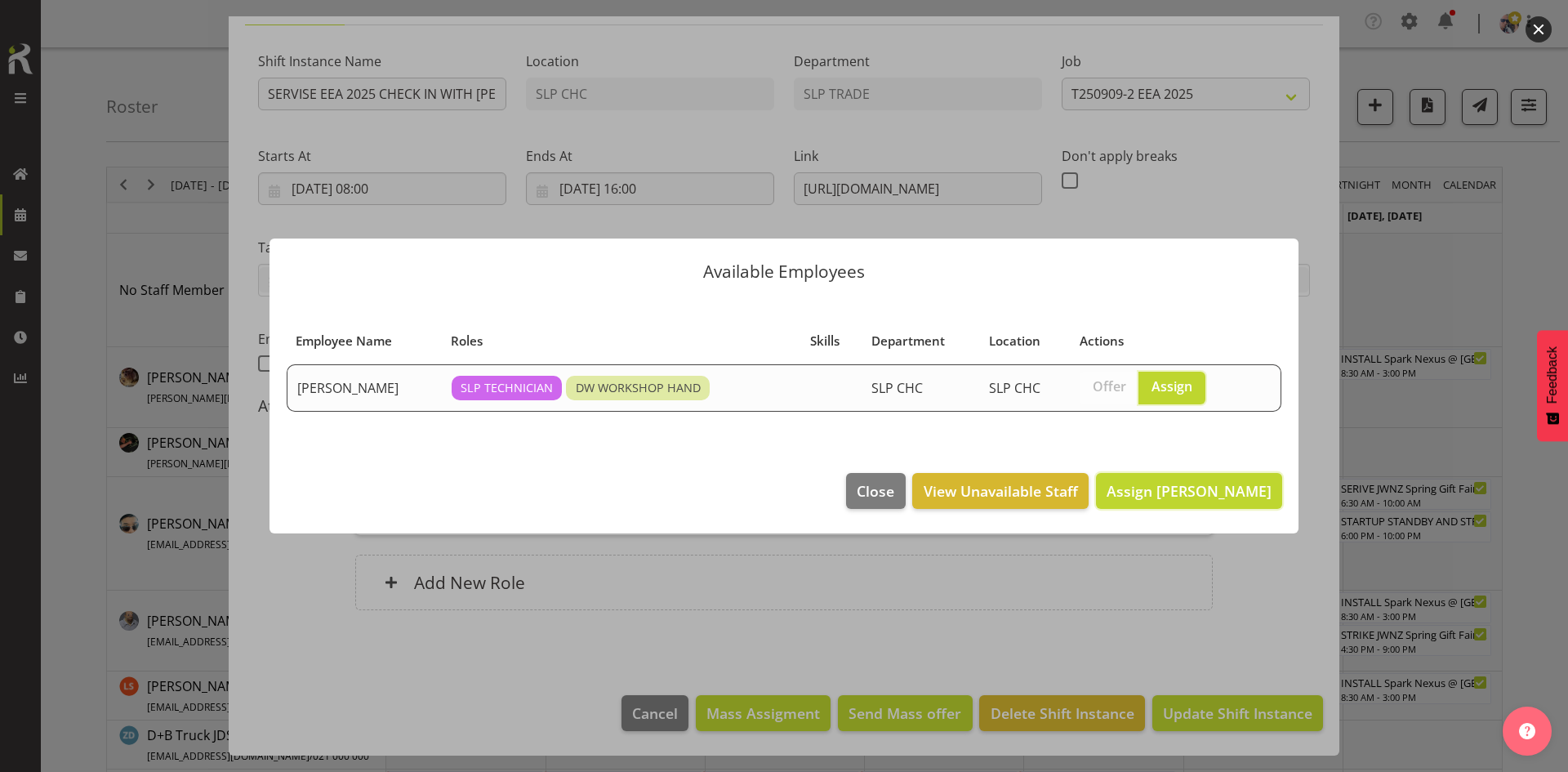
click at [1195, 481] on span "Assign [PERSON_NAME]" at bounding box center [1189, 491] width 165 height 19
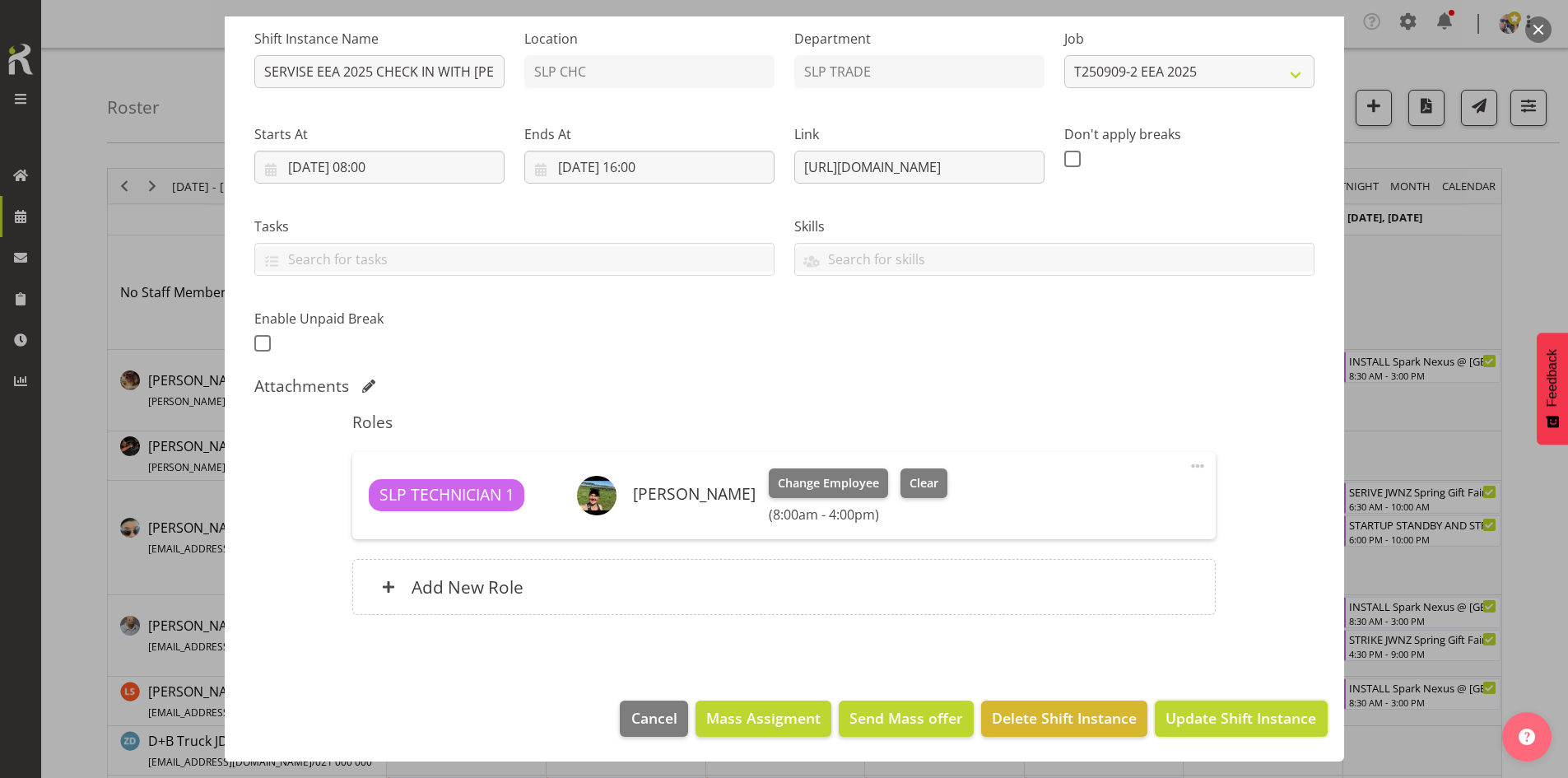
click at [1197, 705] on button "Update Shift Instance" at bounding box center [1240, 718] width 172 height 36
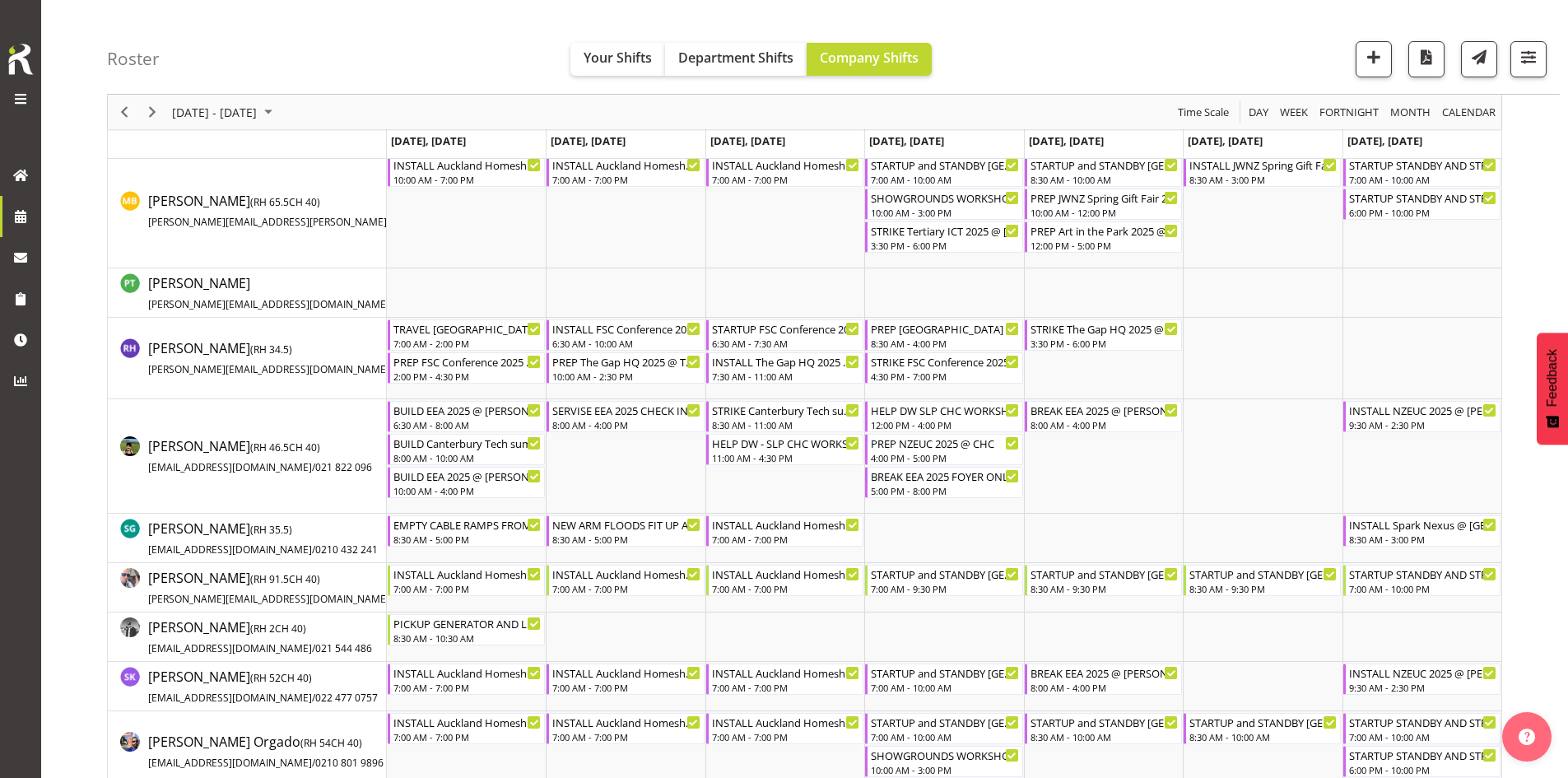
scroll to position [1646, 0]
